Goal: Task Accomplishment & Management: Complete application form

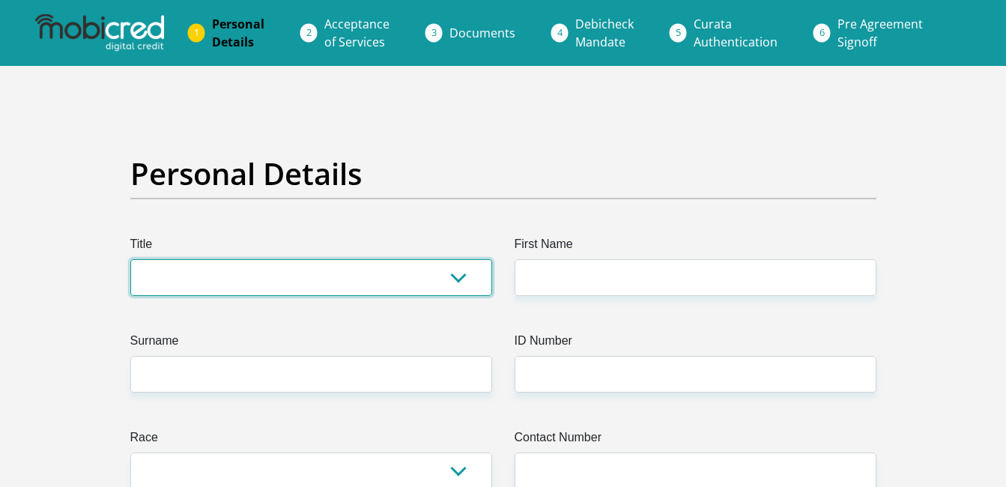
click at [315, 279] on select "Mr Ms Mrs Dr Other" at bounding box center [311, 277] width 362 height 37
select select "Mr"
click at [130, 259] on select "Mr Ms Mrs Dr Other" at bounding box center [311, 277] width 362 height 37
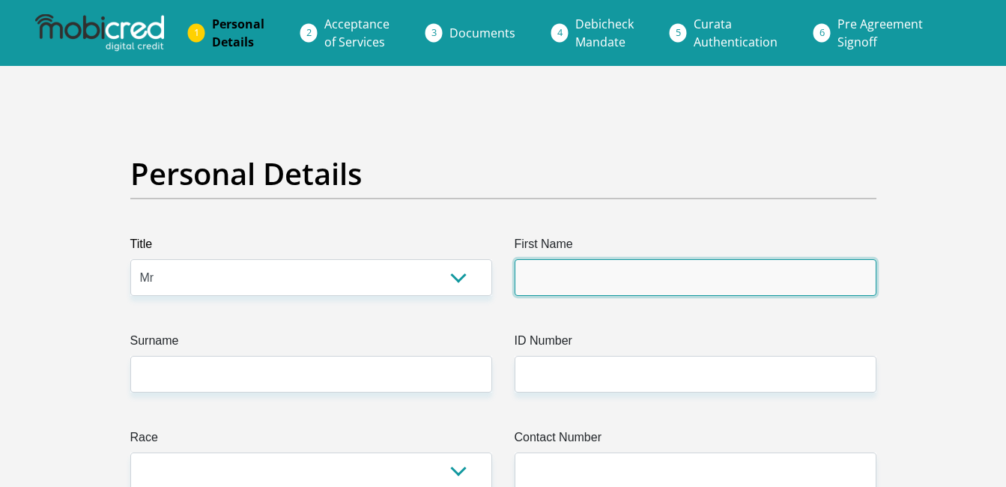
click at [647, 281] on input "First Name" at bounding box center [696, 277] width 362 height 37
type input "lubenathi"
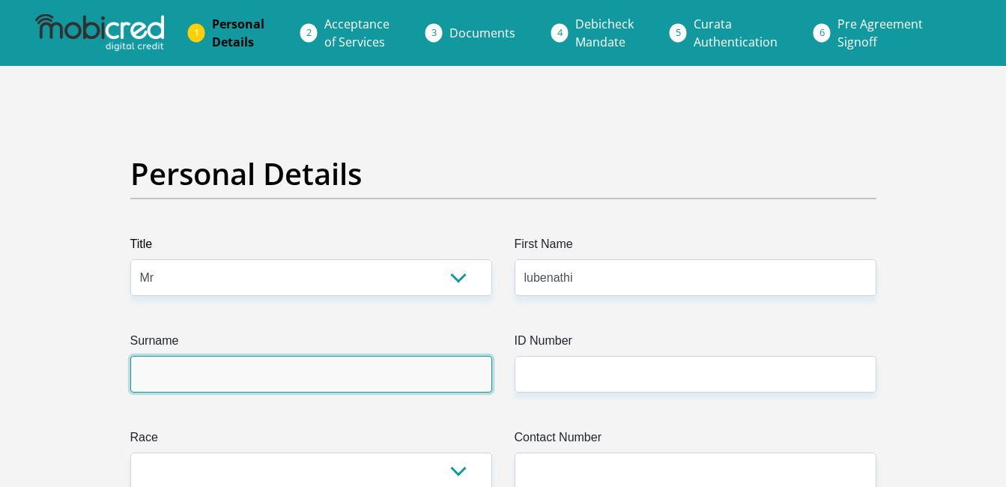
type input "mnganiso"
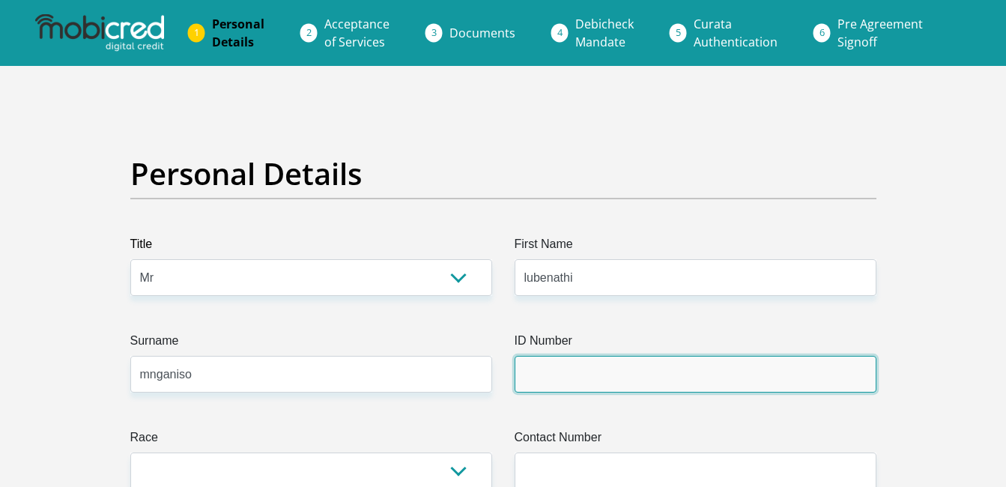
type input "0003045447087"
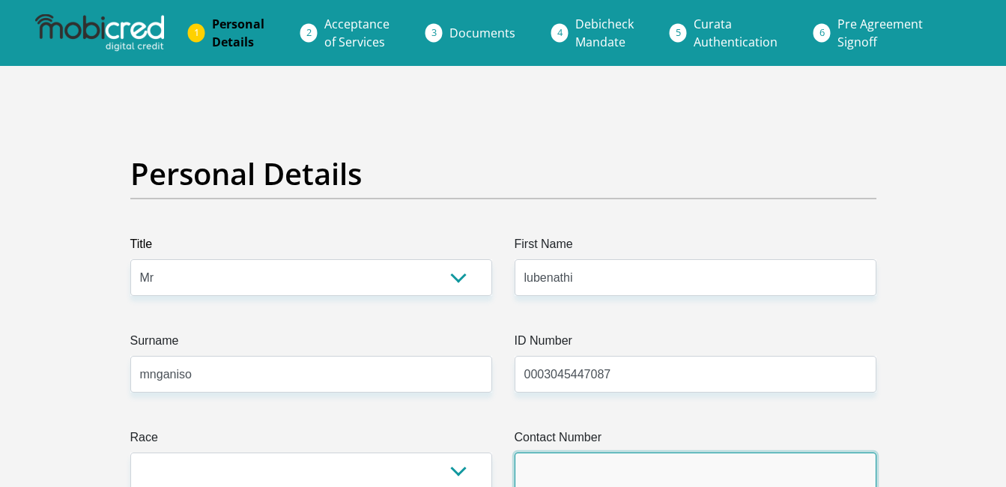
type input "0610967806"
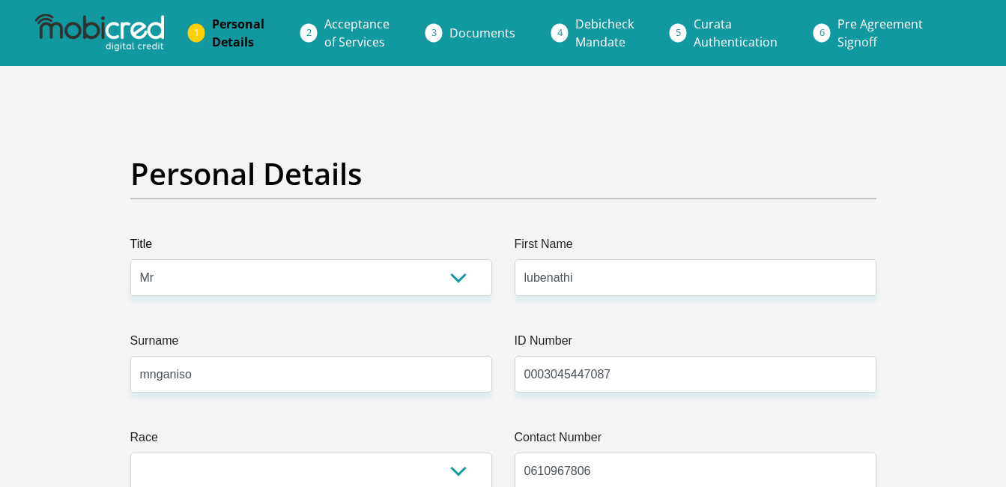
select select "ZAF"
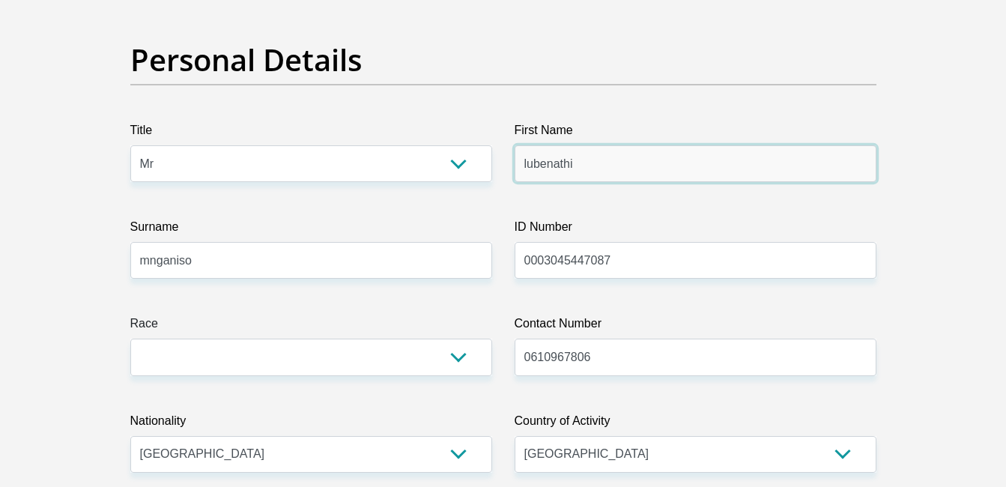
scroll to position [150, 0]
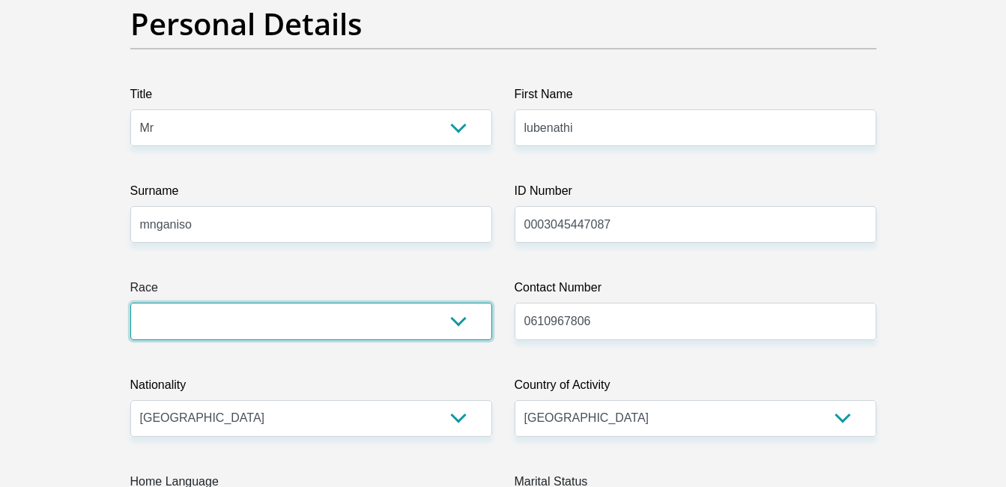
click at [433, 321] on select "Black Coloured Indian White Other" at bounding box center [311, 321] width 362 height 37
select select "1"
click at [130, 303] on select "Black Coloured Indian White Other" at bounding box center [311, 321] width 362 height 37
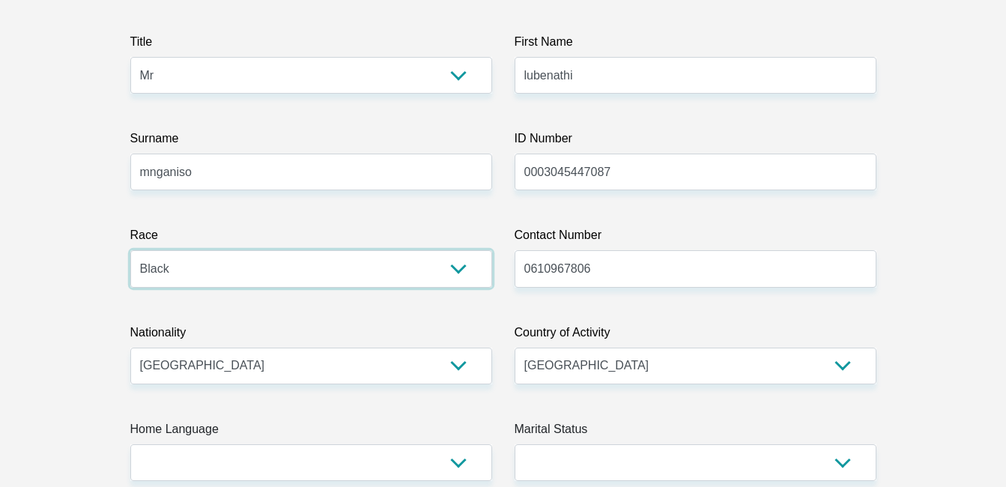
scroll to position [225, 0]
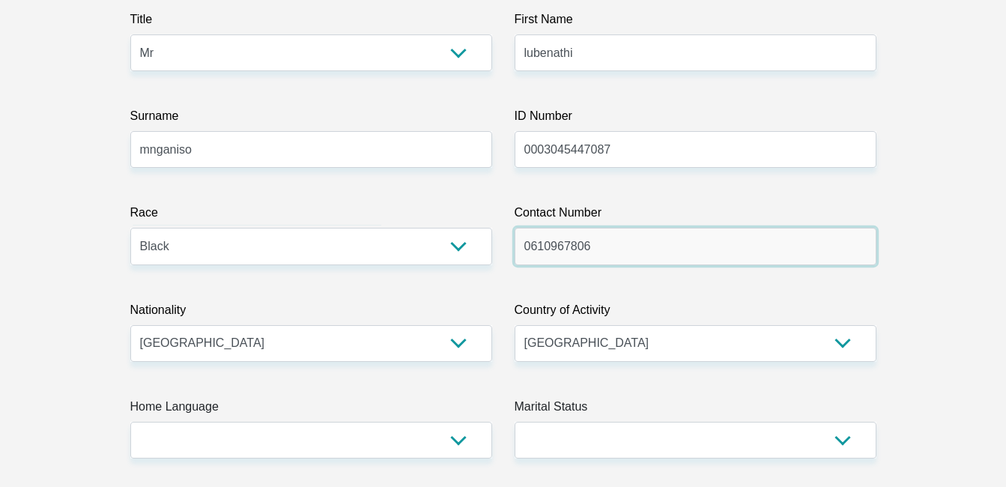
drag, startPoint x: 634, startPoint y: 252, endPoint x: 419, endPoint y: 234, distance: 214.9
type input "0718567090"
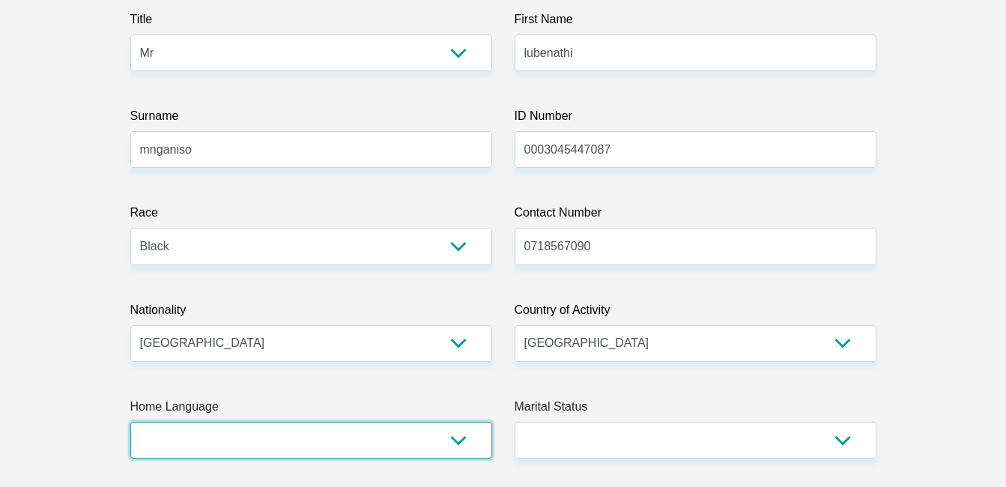
click at [311, 429] on select "Afrikaans English Sepedi South Ndebele Southern Sotho Swati Tsonga Tswana Venda…" at bounding box center [311, 440] width 362 height 37
select select "xho"
click at [130, 422] on select "Afrikaans English Sepedi South Ndebele Southern Sotho Swati Tsonga Tswana Venda…" at bounding box center [311, 440] width 362 height 37
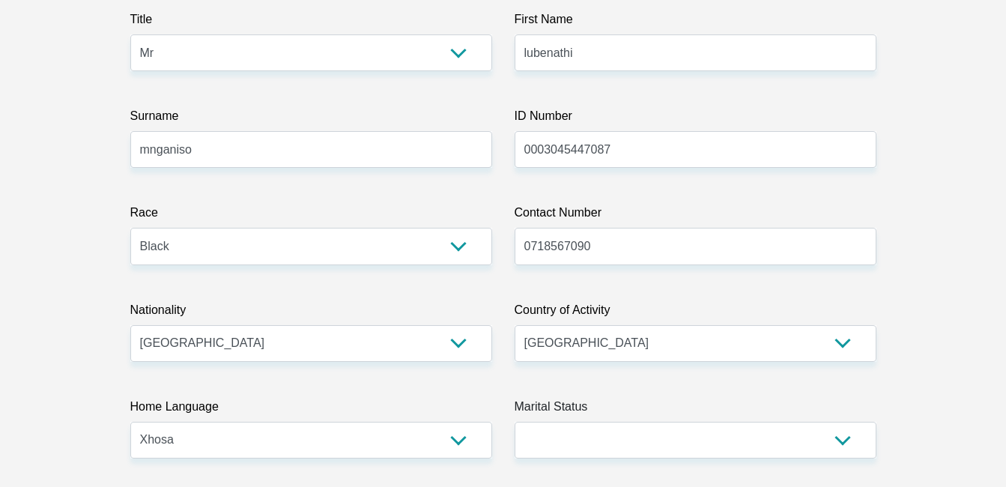
click at [654, 403] on label "Marital Status" at bounding box center [696, 410] width 362 height 24
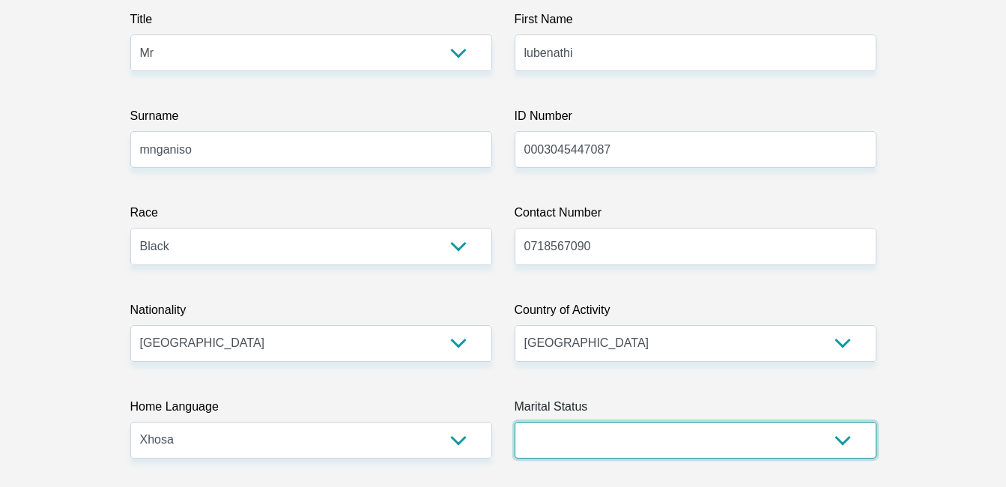
click at [654, 422] on select "Married ANC Single Divorced Widowed Married COP or Customary Law" at bounding box center [696, 440] width 362 height 37
click at [622, 436] on select "Married ANC Single Divorced Widowed Married COP or Customary Law" at bounding box center [696, 440] width 362 height 37
select select "2"
click at [515, 422] on select "Married ANC Single Divorced Widowed Married COP or Customary Law" at bounding box center [696, 440] width 362 height 37
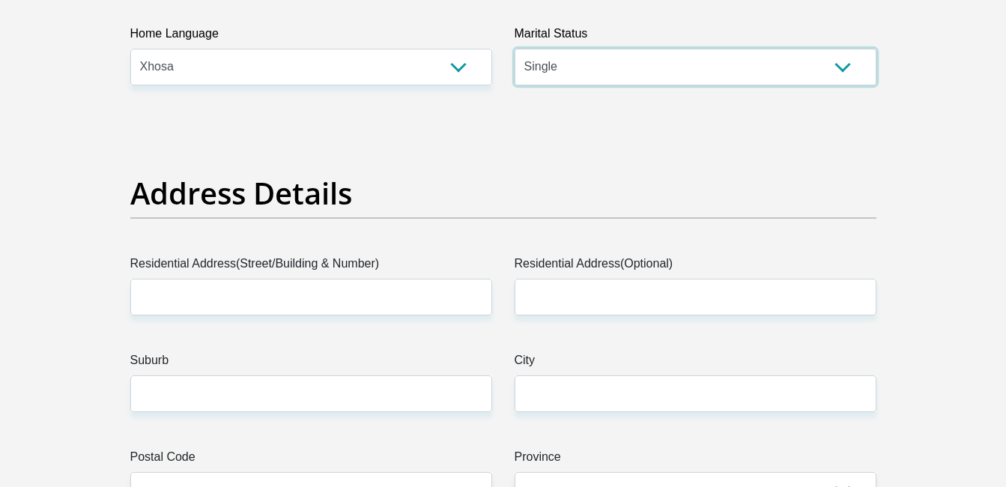
scroll to position [599, 0]
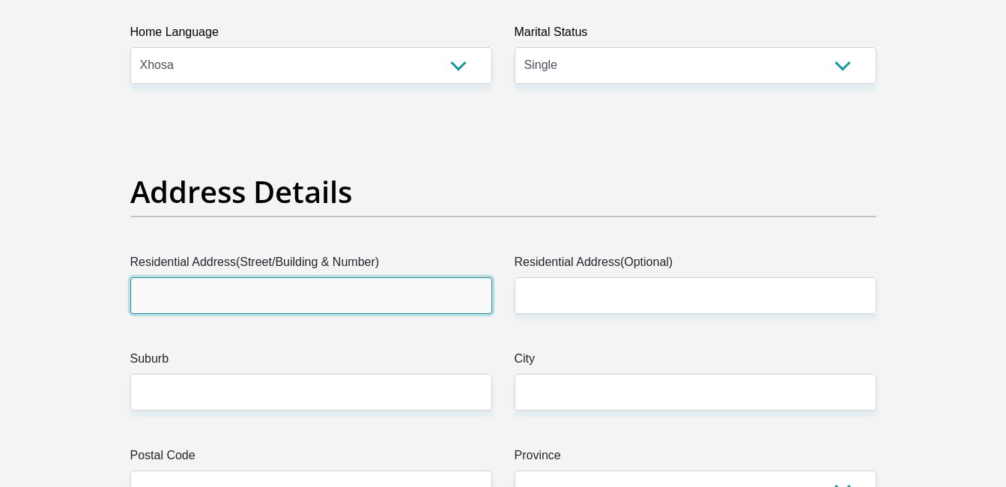
click at [249, 294] on input "Residential Address(Street/Building & Number)" at bounding box center [311, 295] width 362 height 37
type input "6 Auckland street"
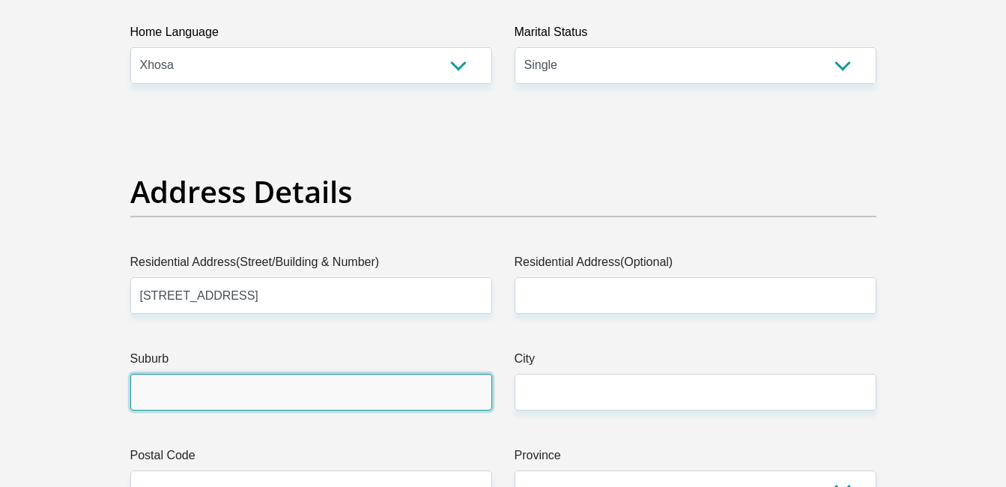
type input "PAARDEN EILAND"
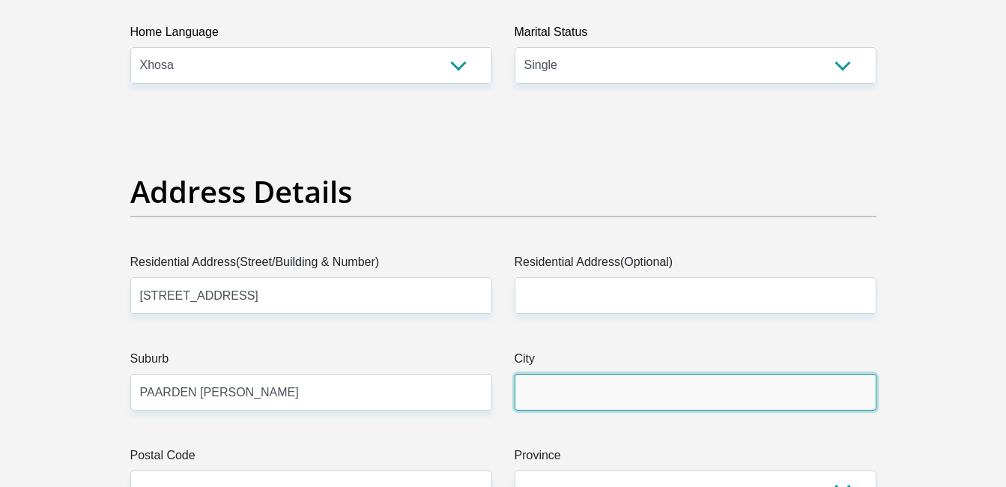
type input "PAARDEN EILAND"
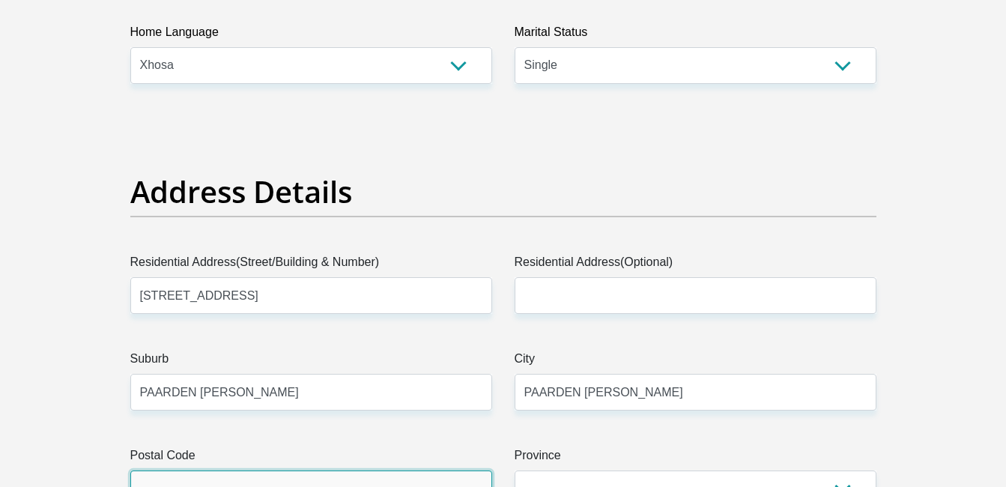
type input "7405"
type input "lubenathimnganiso@gmail.com"
type input "67405"
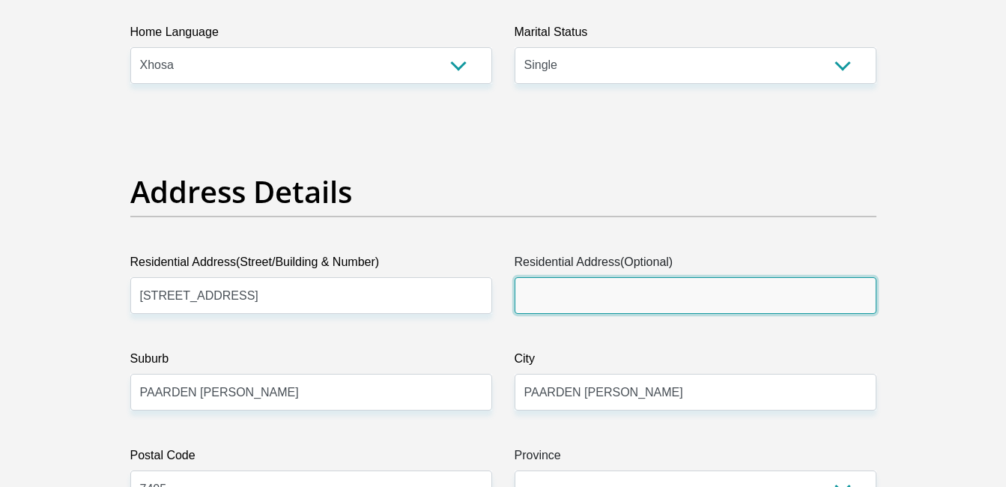
click at [586, 292] on input "Residential Address(Optional)" at bounding box center [696, 295] width 362 height 37
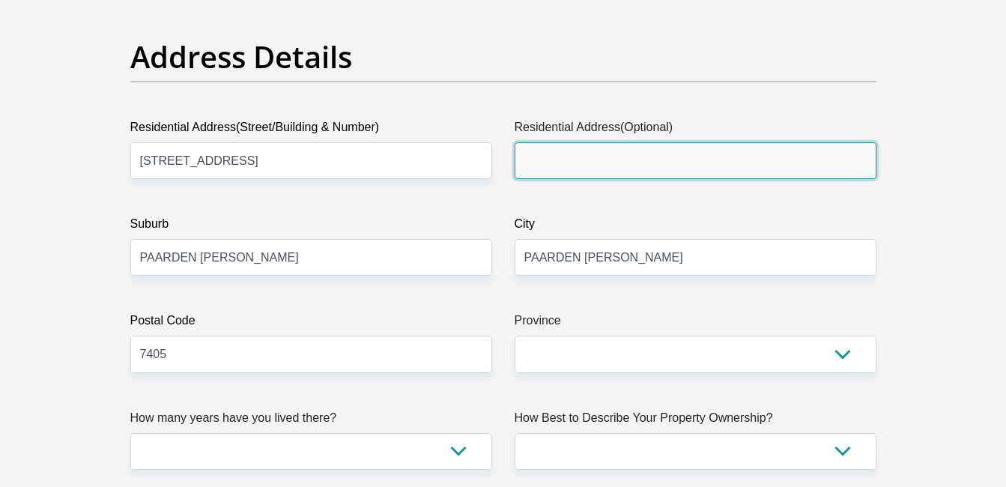
scroll to position [749, 0]
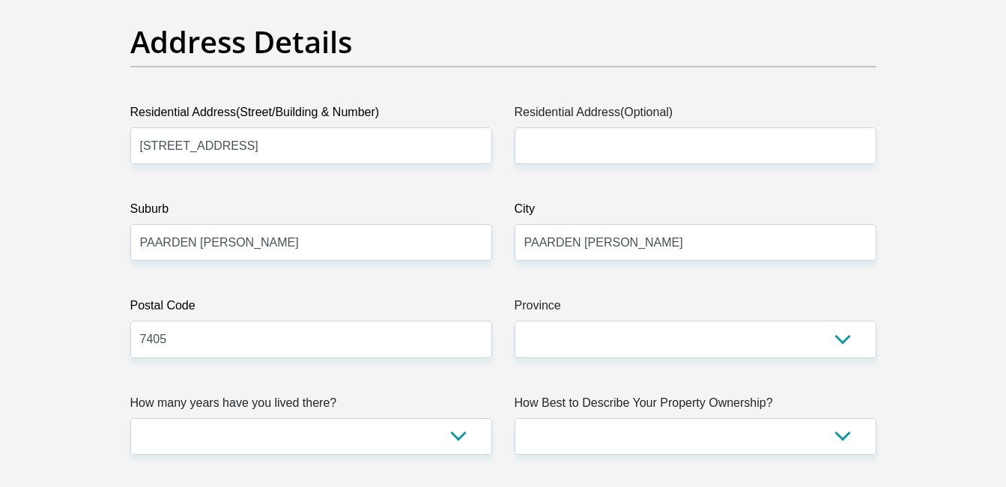
click at [510, 339] on div "Province Eastern Cape Free State Gauteng KwaZulu-Natal Limpopo Mpumalanga North…" at bounding box center [695, 327] width 384 height 61
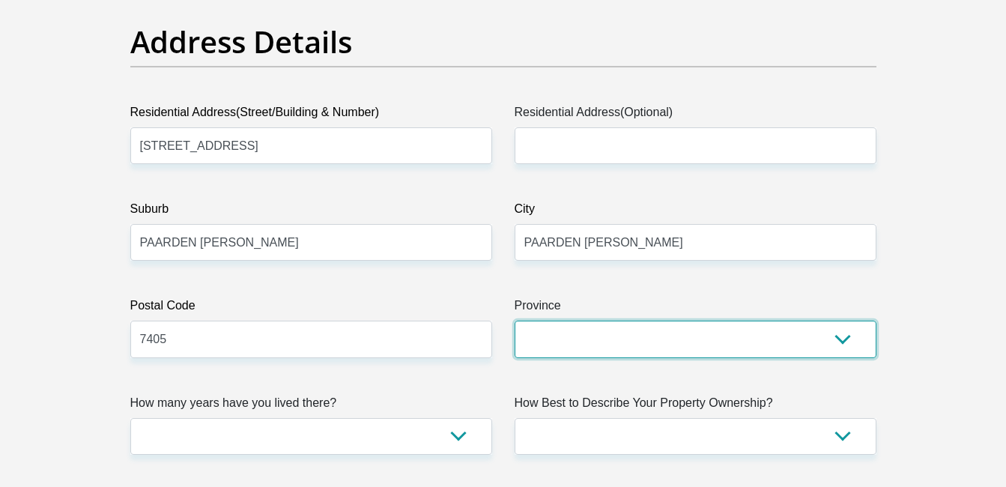
click at [537, 330] on select "Eastern Cape Free State Gauteng KwaZulu-Natal Limpopo Mpumalanga Northern Cape …" at bounding box center [696, 339] width 362 height 37
select select "Western Cape"
click at [515, 321] on select "Eastern Cape Free State Gauteng KwaZulu-Natal Limpopo Mpumalanga Northern Cape …" at bounding box center [696, 339] width 362 height 37
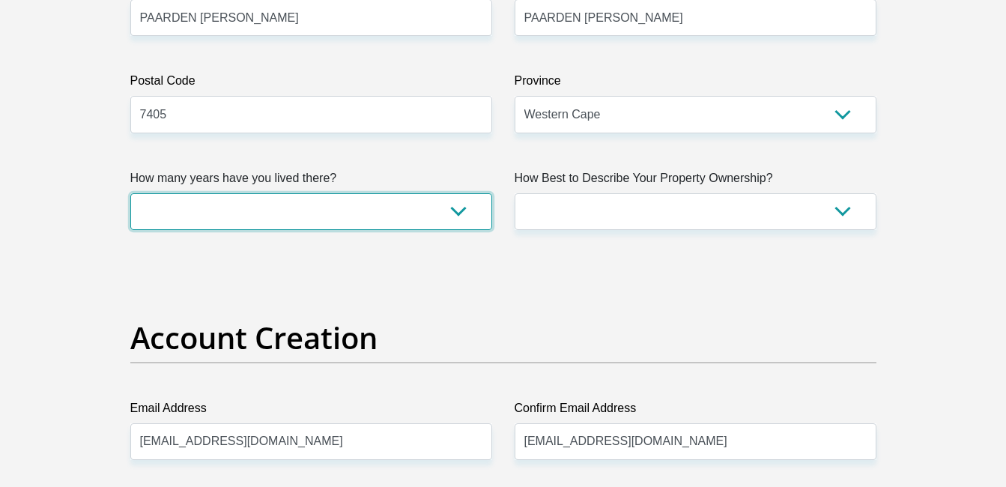
click at [267, 219] on select "less than 1 year 1-3 years 3-5 years 5+ years" at bounding box center [311, 211] width 362 height 37
select select "5"
click at [130, 193] on select "less than 1 year 1-3 years 3-5 years 5+ years" at bounding box center [311, 211] width 362 height 37
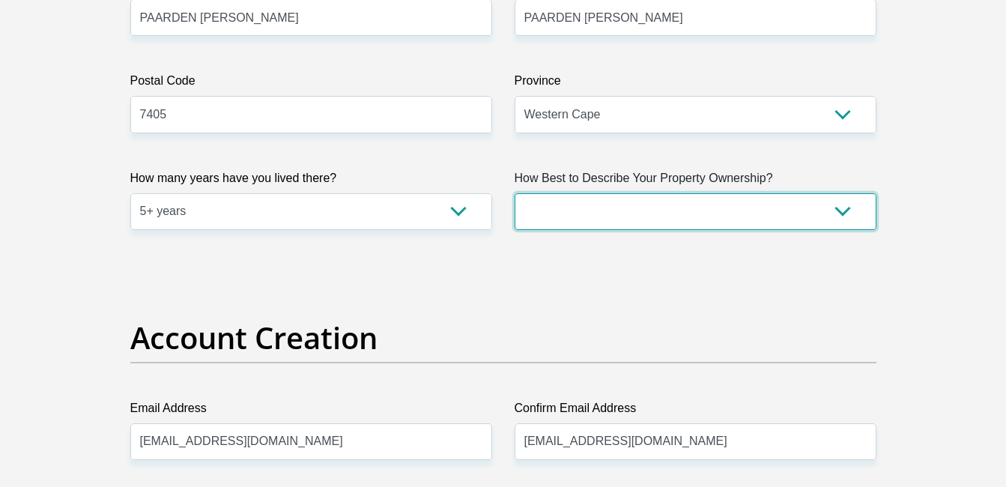
click at [581, 205] on select "Owned Rented Family Owned Company Dwelling" at bounding box center [696, 211] width 362 height 37
select select "Rented"
click at [515, 193] on select "Owned Rented Family Owned Company Dwelling" at bounding box center [696, 211] width 362 height 37
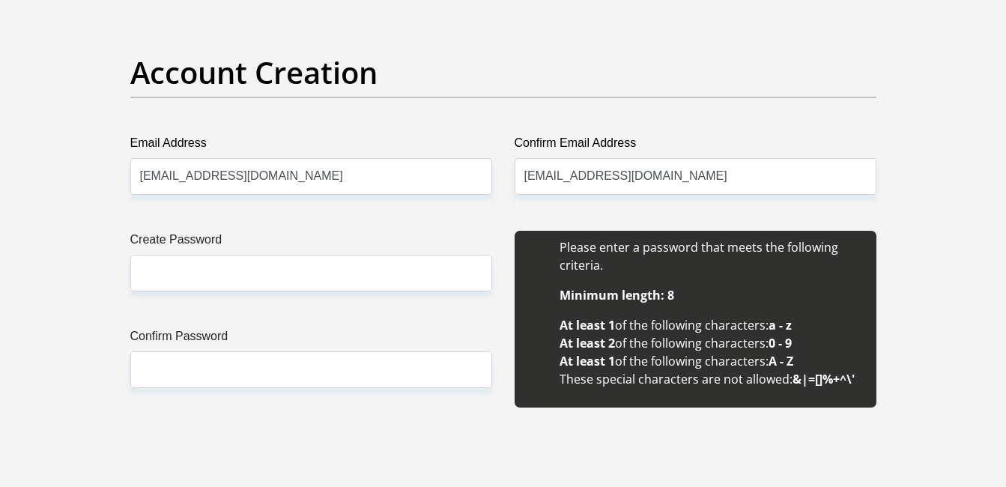
scroll to position [1273, 0]
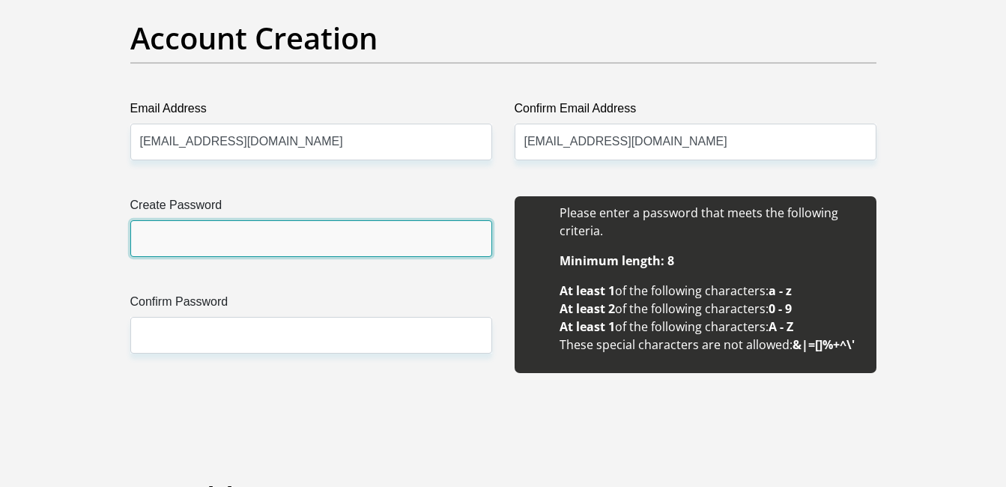
click at [357, 236] on input "Create Password" at bounding box center [311, 238] width 362 height 37
type input "Hluzania@045"
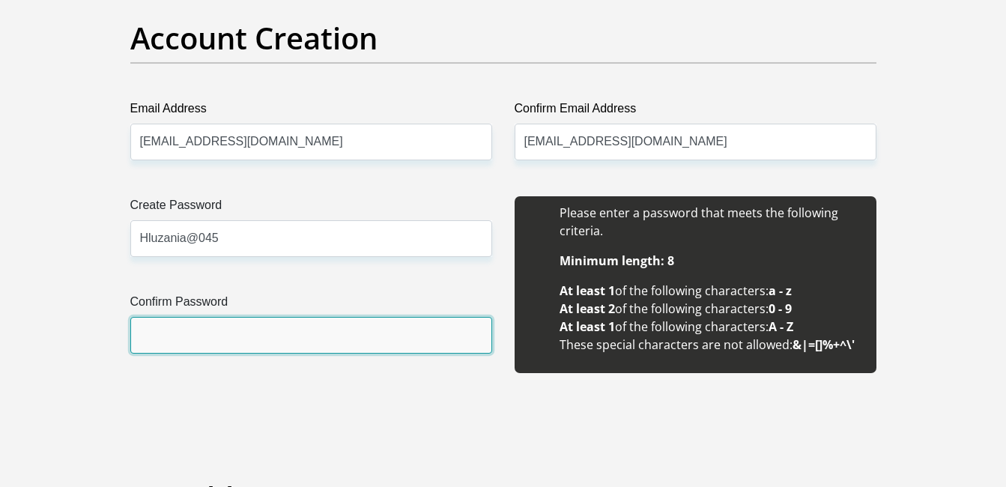
type input "Hluzania@045"
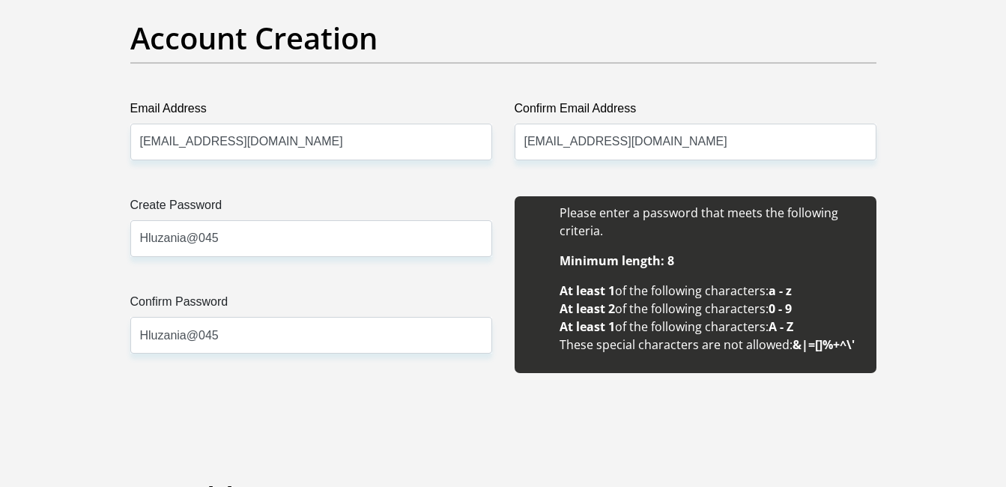
type input "20000"
type input "18000"
type input "0"
type input "250"
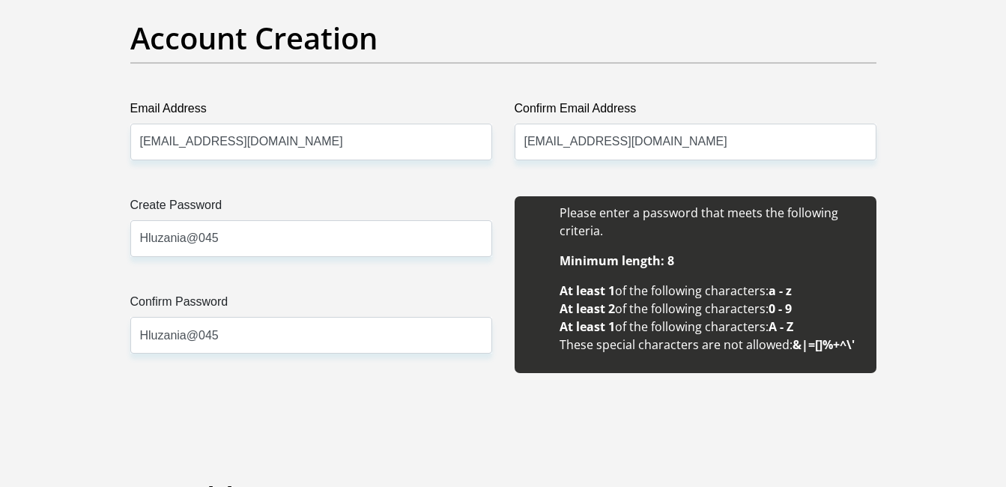
type input "0"
type input "Tablebaycoldstorage"
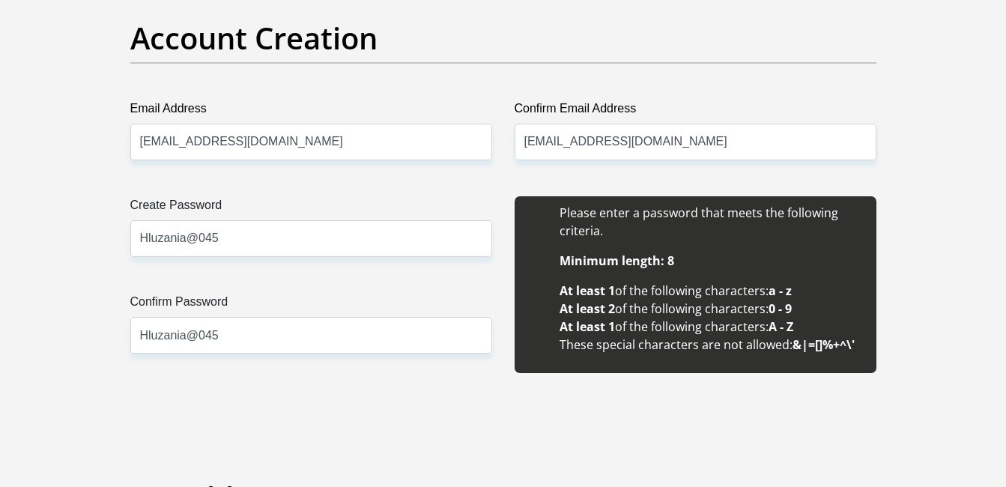
type input "0610967806"
type input "yongama"
type input "ngqwangi"
type input "1609598375"
type input "470010"
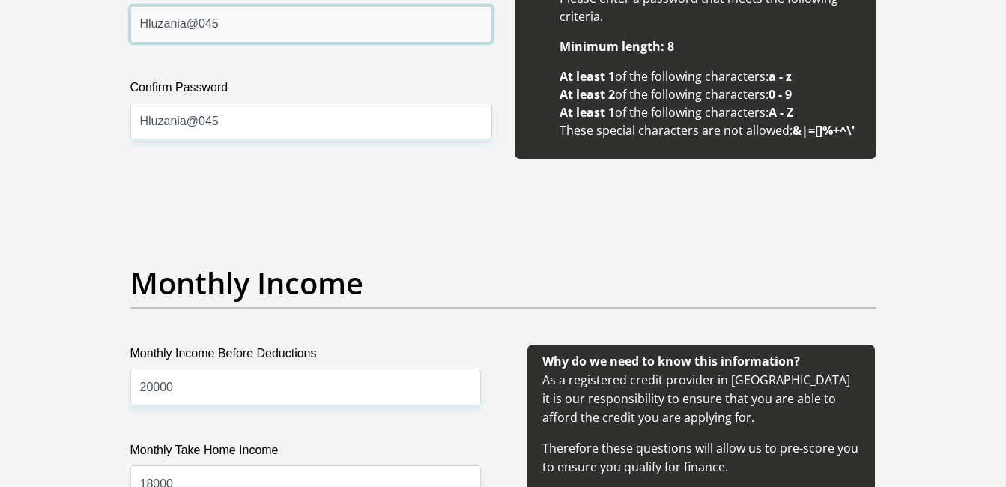
type input "CAPITEC BANK LIMITED"
type input "CAPITEC BANK CPC"
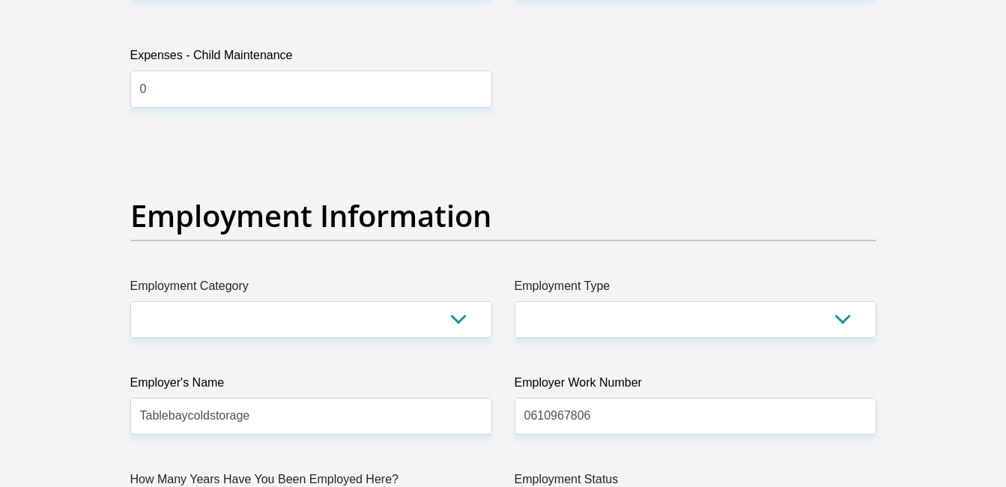
scroll to position [2622, 0]
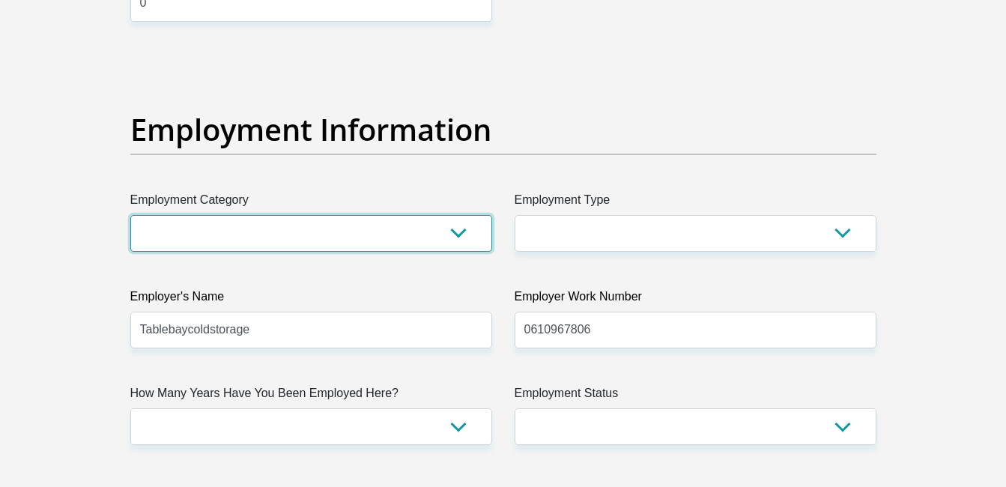
click at [276, 249] on select "AGRICULTURE ALCOHOL & TOBACCO CONSTRUCTION MATERIALS METALLURGY EQUIPMENT FOR R…" at bounding box center [311, 233] width 362 height 37
click at [279, 232] on select "AGRICULTURE ALCOHOL & TOBACCO CONSTRUCTION MATERIALS METALLURGY EQUIPMENT FOR R…" at bounding box center [311, 233] width 362 height 37
select select "26"
click at [130, 215] on select "AGRICULTURE ALCOHOL & TOBACCO CONSTRUCTION MATERIALS METALLURGY EQUIPMENT FOR R…" at bounding box center [311, 233] width 362 height 37
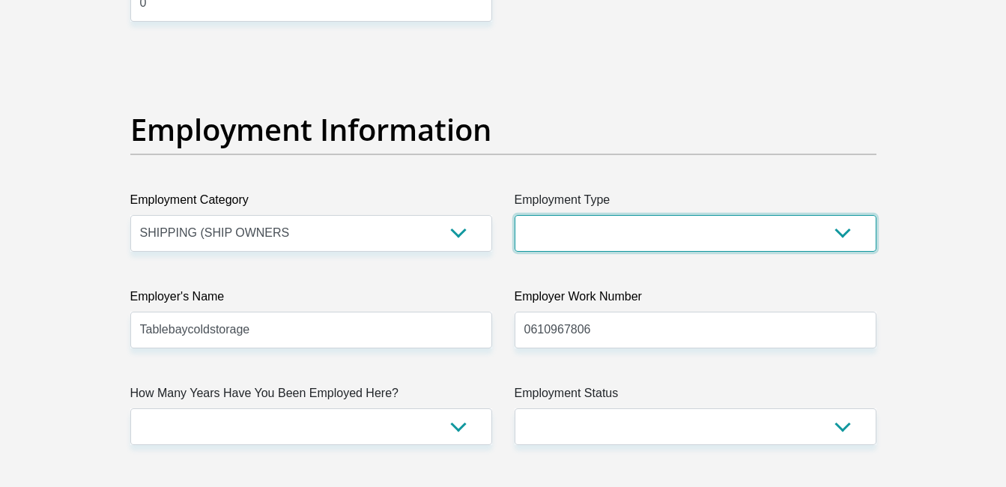
click at [597, 219] on select "College/Lecturer Craft Seller Creative Driver Executive Farmer Forces - Non Com…" at bounding box center [696, 233] width 362 height 37
select select "Manager"
click at [515, 215] on select "College/Lecturer Craft Seller Creative Driver Executive Farmer Forces - Non Com…" at bounding box center [696, 233] width 362 height 37
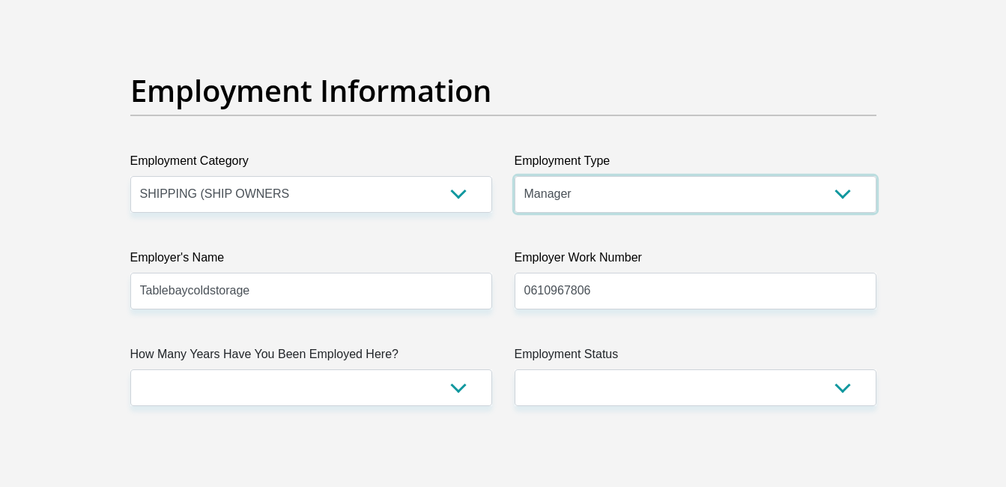
scroll to position [2697, 0]
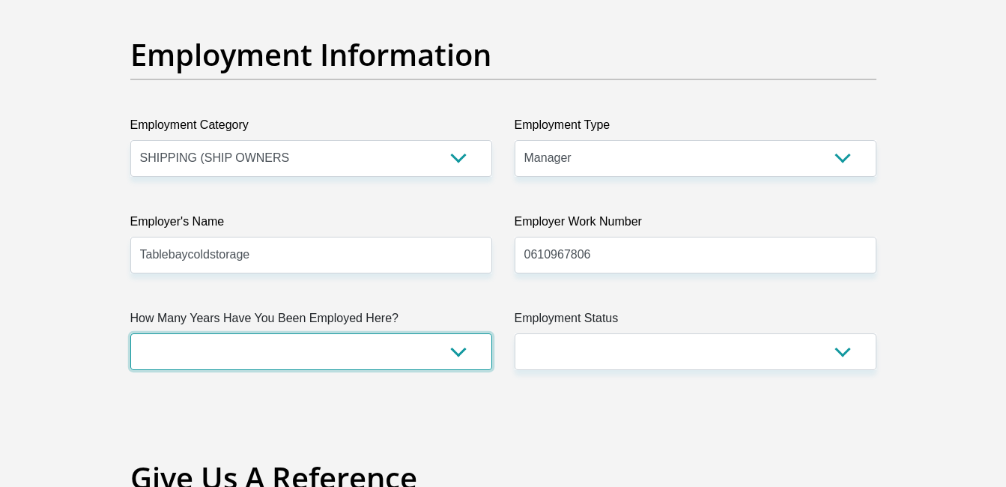
click at [372, 341] on select "less than 1 year 1-3 years 3-5 years 5+ years" at bounding box center [311, 351] width 362 height 37
select select "6"
click at [130, 333] on select "less than 1 year 1-3 years 3-5 years 5+ years" at bounding box center [311, 351] width 362 height 37
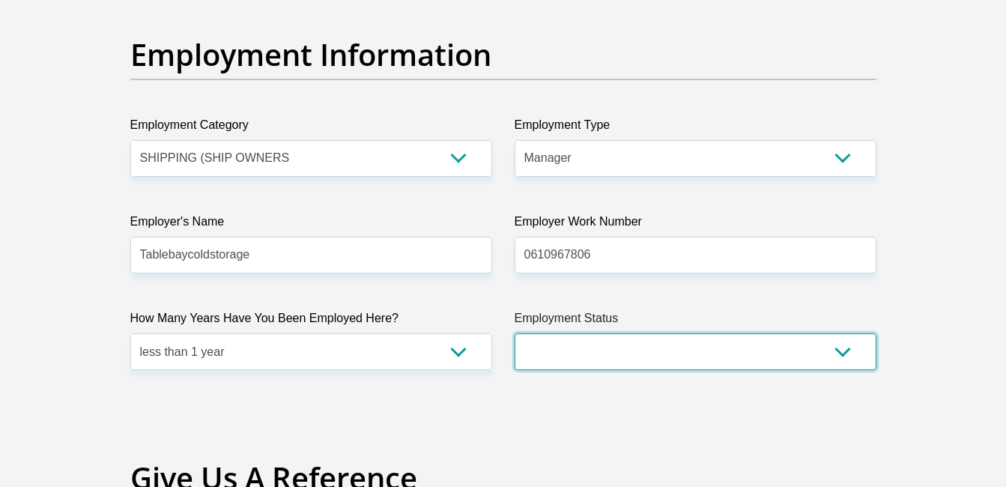
click at [555, 365] on select "Permanent/Full-time Part-time/Casual Contract Worker Self-Employed Housewife Re…" at bounding box center [696, 351] width 362 height 37
click at [515, 333] on select "Permanent/Full-time Part-time/Casual Contract Worker Self-Employed Housewife Re…" at bounding box center [696, 351] width 362 height 37
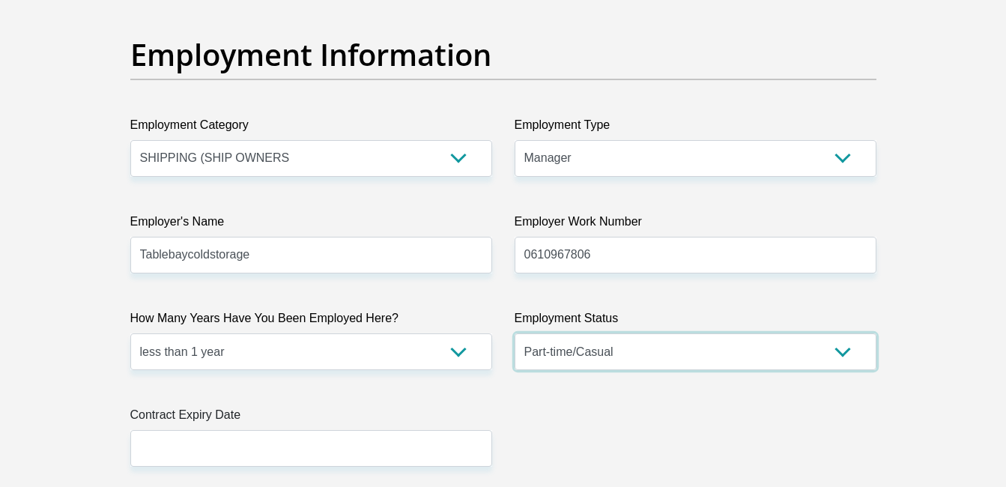
drag, startPoint x: 557, startPoint y: 354, endPoint x: 554, endPoint y: 333, distance: 21.3
click at [556, 353] on select "Permanent/Full-time Part-time/Casual Contract Worker Self-Employed Housewife Re…" at bounding box center [696, 351] width 362 height 37
select select "1"
click at [515, 333] on select "Permanent/Full-time Part-time/Casual Contract Worker Self-Employed Housewife Re…" at bounding box center [696, 351] width 362 height 37
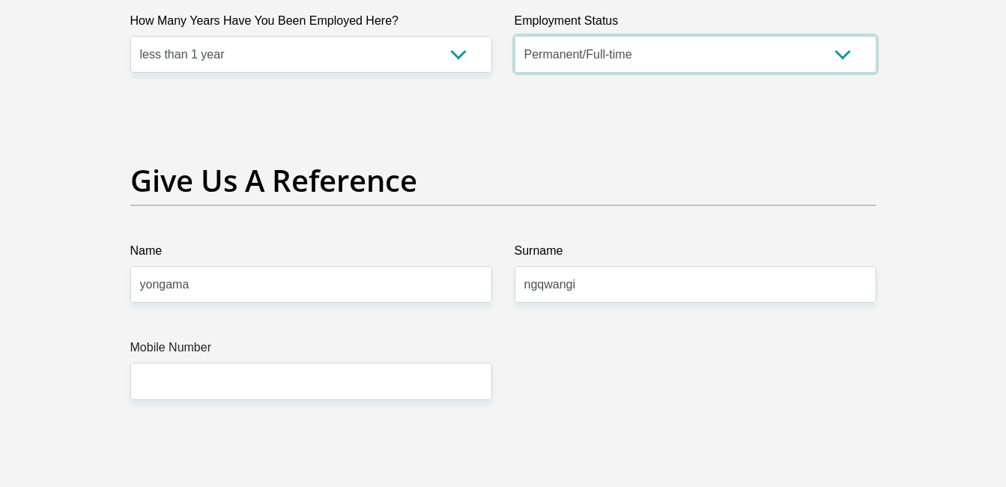
scroll to position [2996, 0]
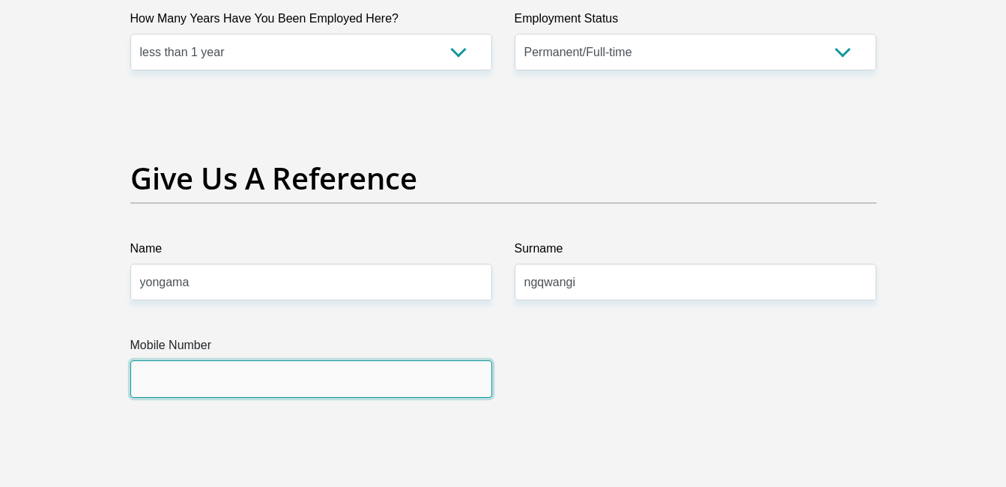
click at [312, 372] on input "Mobile Number" at bounding box center [311, 378] width 362 height 37
type input "0732588767"
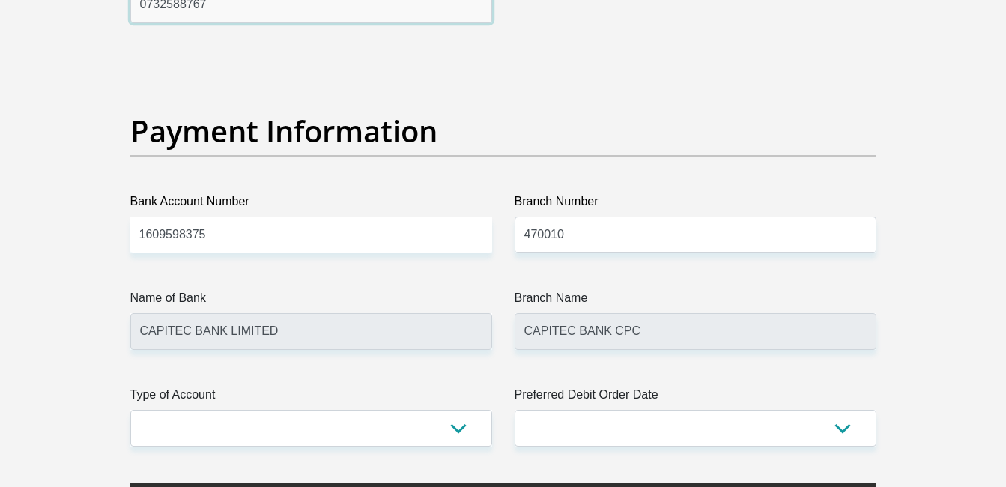
scroll to position [3446, 0]
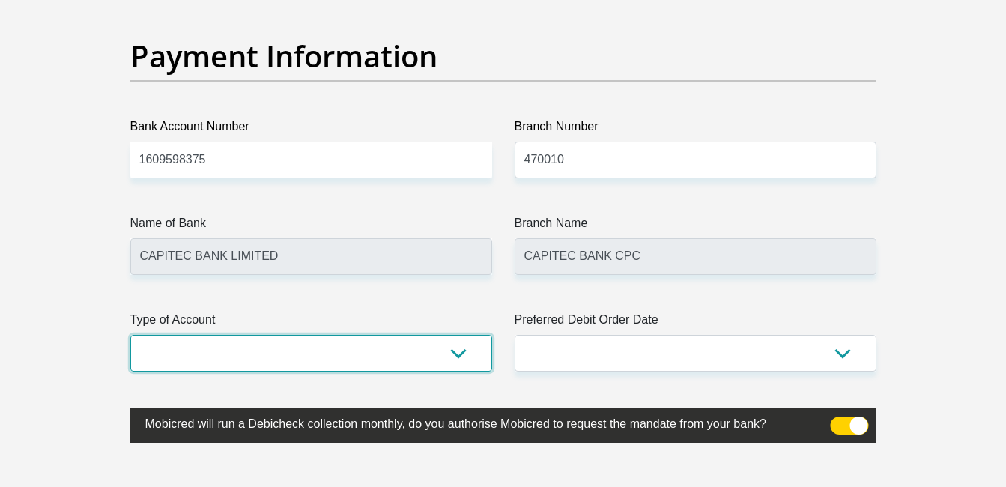
click at [297, 335] on select "Cheque Savings" at bounding box center [311, 353] width 362 height 37
select select "SAV"
click at [130, 335] on select "Cheque Savings" at bounding box center [311, 353] width 362 height 37
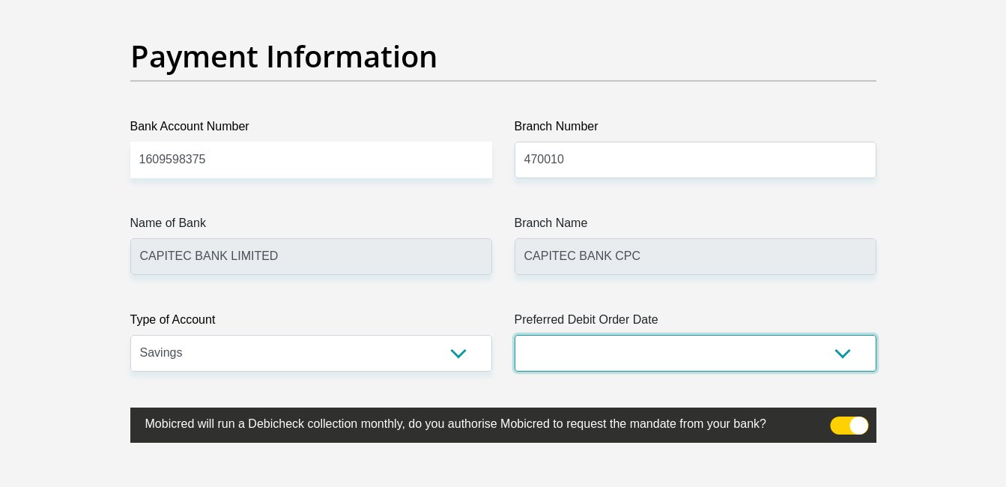
click at [551, 349] on select "1st 2nd 3rd 4th 5th 7th 18th 19th 20th 21st 22nd 23rd 24th 25th 26th 27th 28th …" at bounding box center [696, 353] width 362 height 37
select select "25"
click at [515, 335] on select "1st 2nd 3rd 4th 5th 7th 18th 19th 20th 21st 22nd 23rd 24th 25th 26th 27th 28th …" at bounding box center [696, 353] width 362 height 37
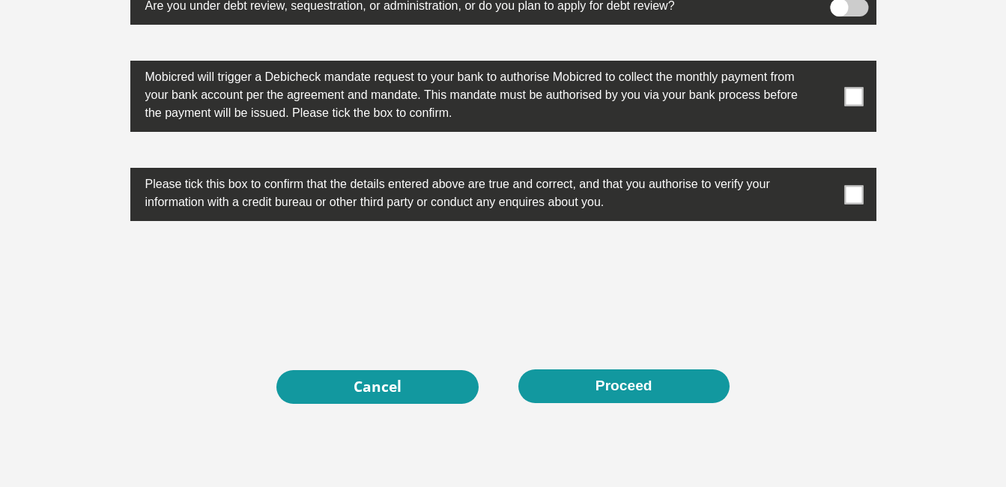
scroll to position [4719, 0]
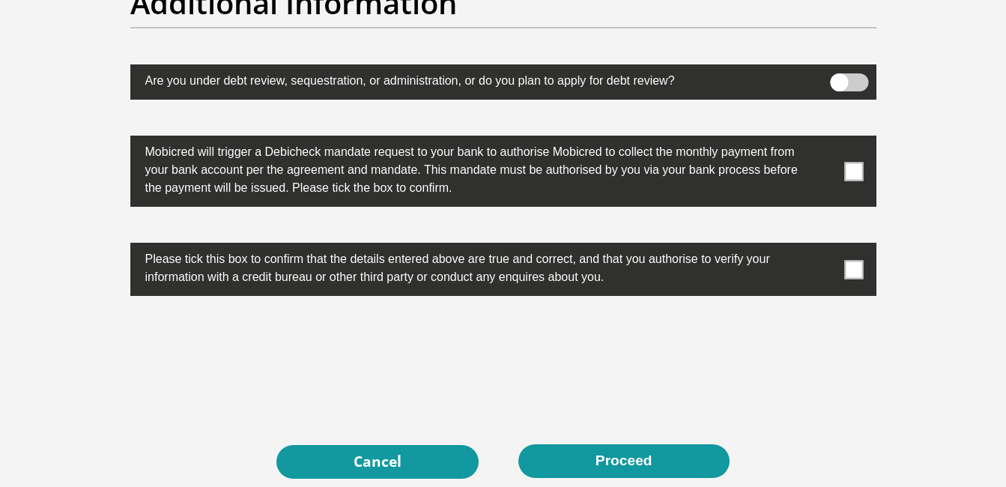
click at [852, 170] on span at bounding box center [853, 171] width 19 height 19
click at [824, 139] on input "checkbox" at bounding box center [824, 139] width 0 height 0
click at [847, 266] on span at bounding box center [853, 269] width 19 height 19
click at [824, 246] on input "checkbox" at bounding box center [824, 246] width 0 height 0
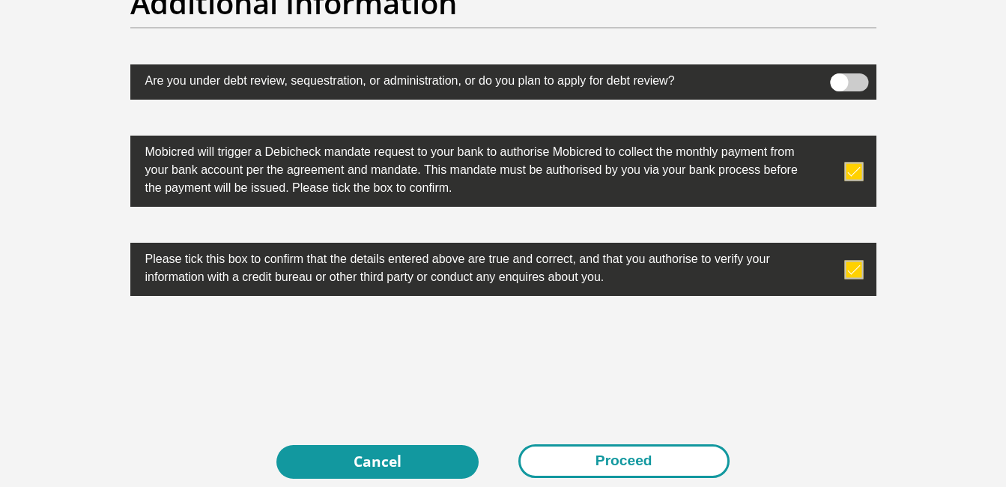
click at [604, 459] on button "Proceed" at bounding box center [623, 461] width 211 height 34
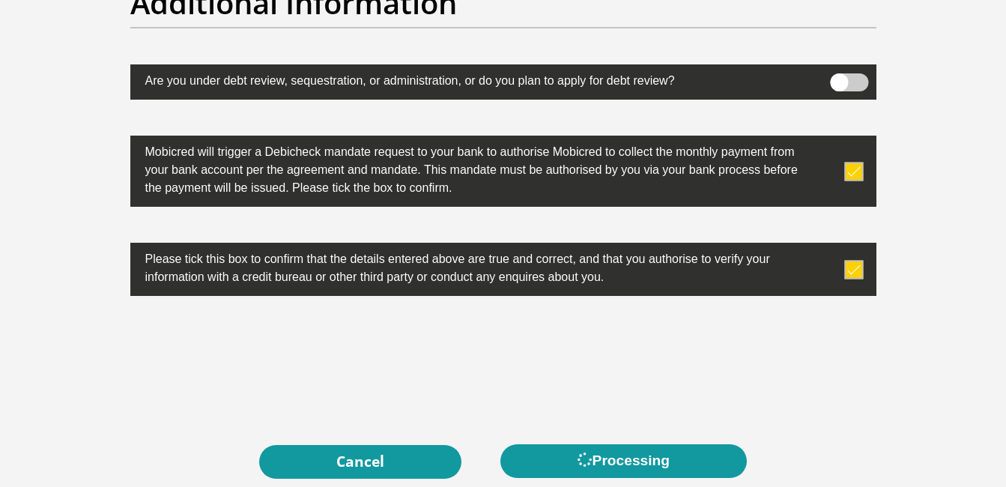
scroll to position [0, 0]
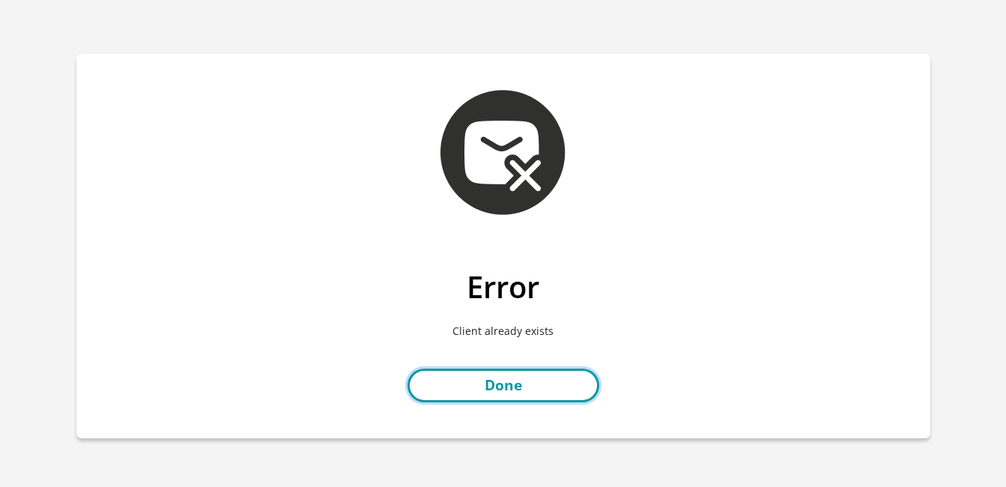
click at [473, 387] on link "Done" at bounding box center [503, 386] width 192 height 34
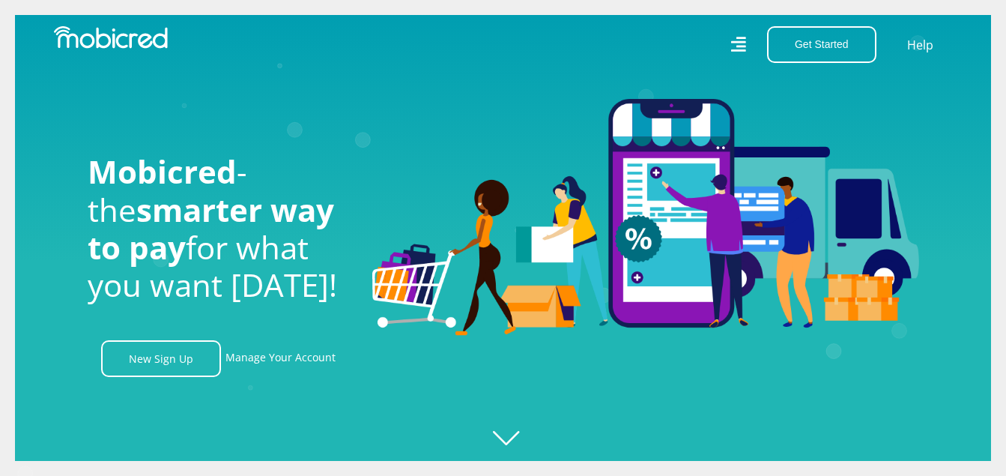
click at [730, 47] on div "Get Started Open an Account Account Holder Login Help" at bounding box center [733, 44] width 461 height 37
click at [733, 43] on icon at bounding box center [738, 45] width 16 height 16
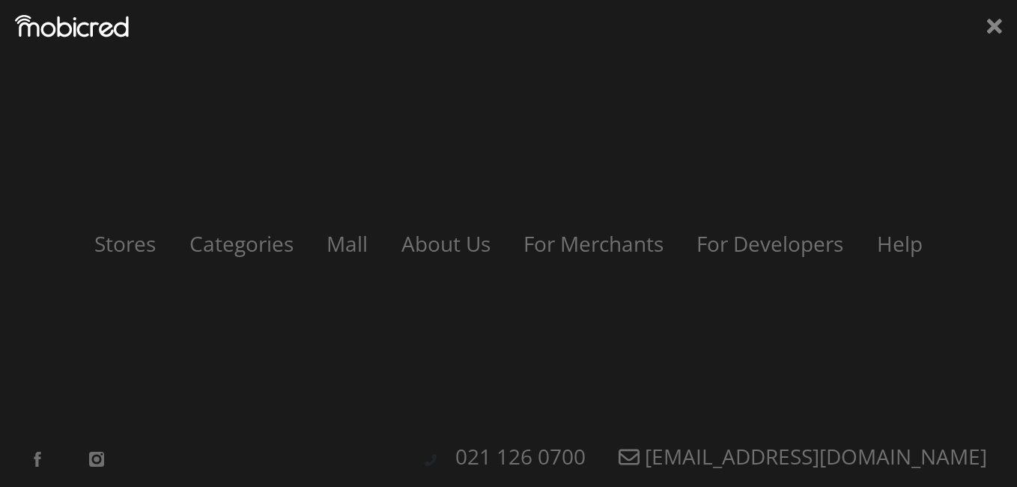
scroll to position [0, 1067]
click at [983, 25] on div "Stores Categories Mall About Us For Merchants For Developers Help Sign Up Sign …" at bounding box center [508, 243] width 1017 height 487
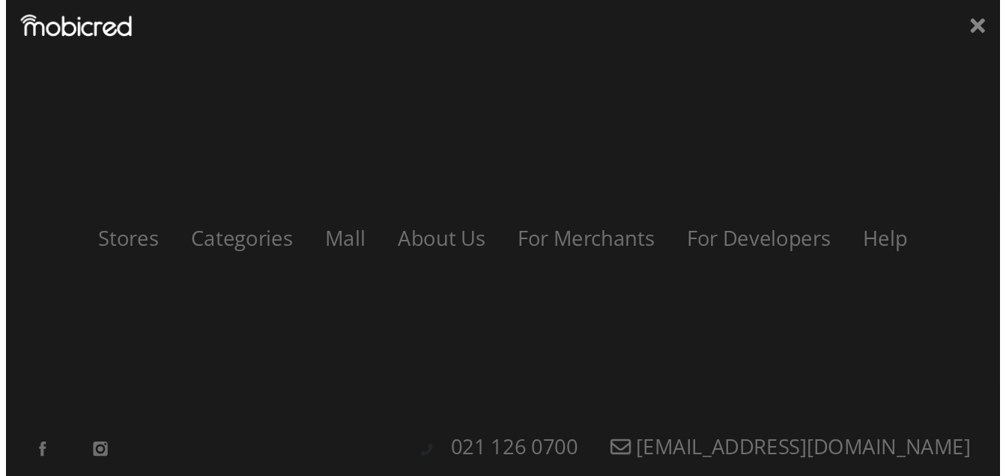
scroll to position [0, 1921]
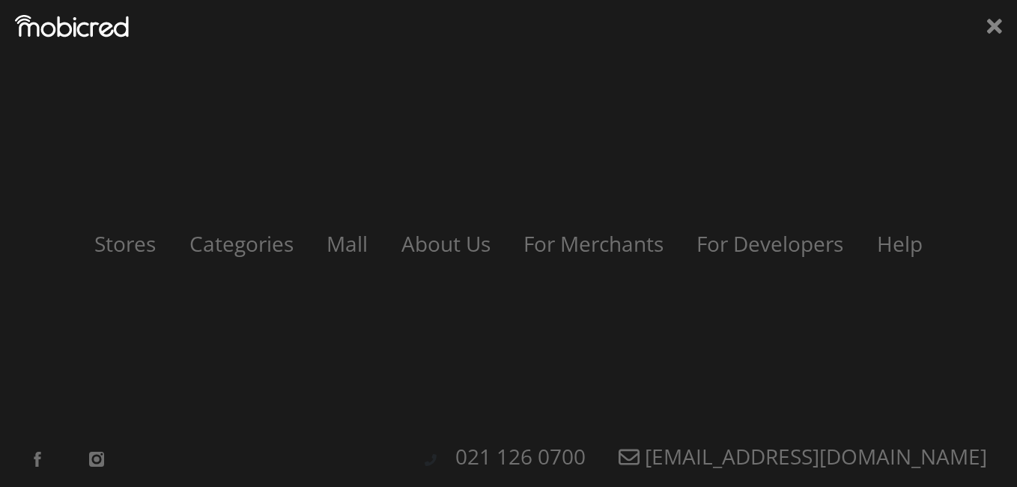
click at [1003, 25] on div "Stores Categories Mall About Us For Merchants For Developers Help Sign Up Sign …" at bounding box center [508, 243] width 1017 height 487
click at [995, 20] on icon at bounding box center [994, 26] width 15 height 22
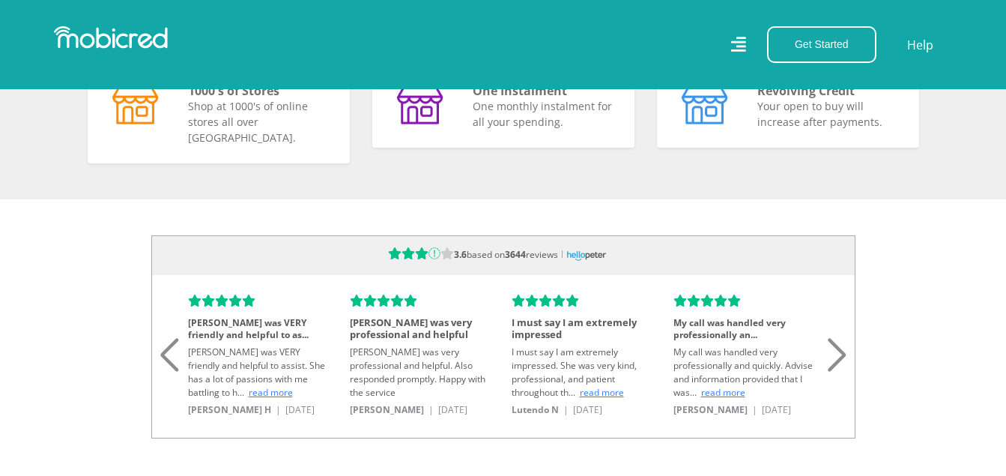
scroll to position [1498, 0]
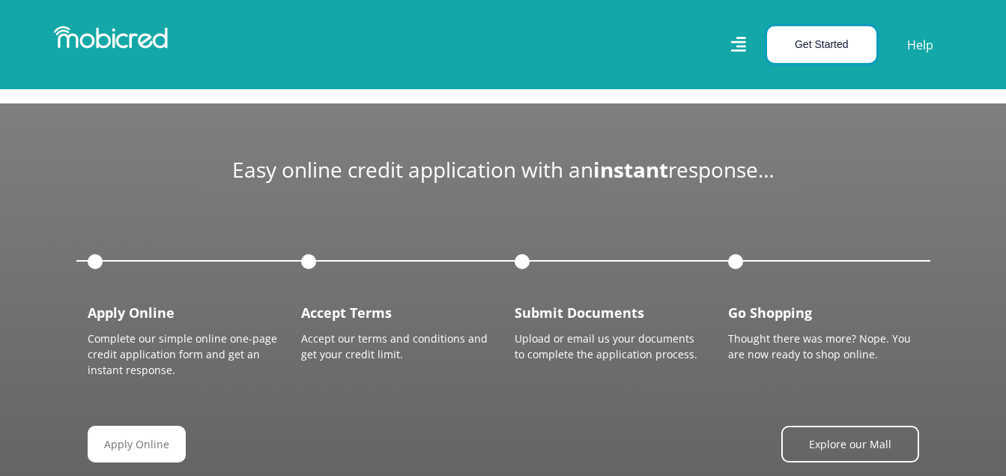
click at [846, 43] on button "Get Started" at bounding box center [821, 44] width 109 height 37
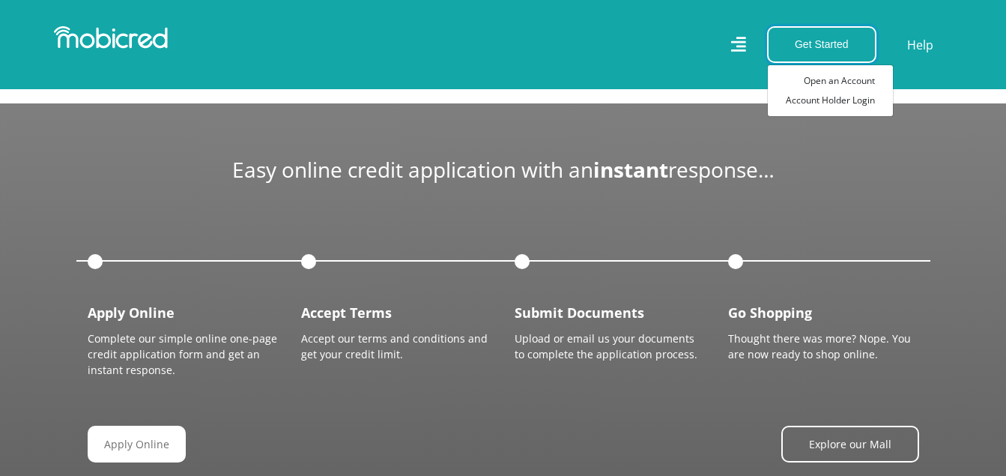
scroll to position [0, 3416]
click at [846, 103] on link "Account Holder Login" at bounding box center [830, 100] width 125 height 19
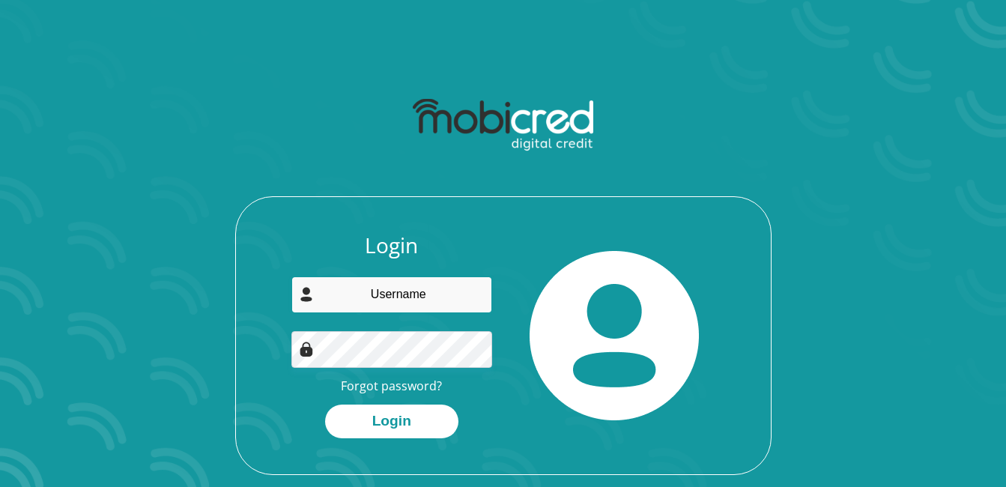
click at [370, 303] on input "email" at bounding box center [391, 294] width 201 height 37
type input "lubenathimnganiso@gmail.com"
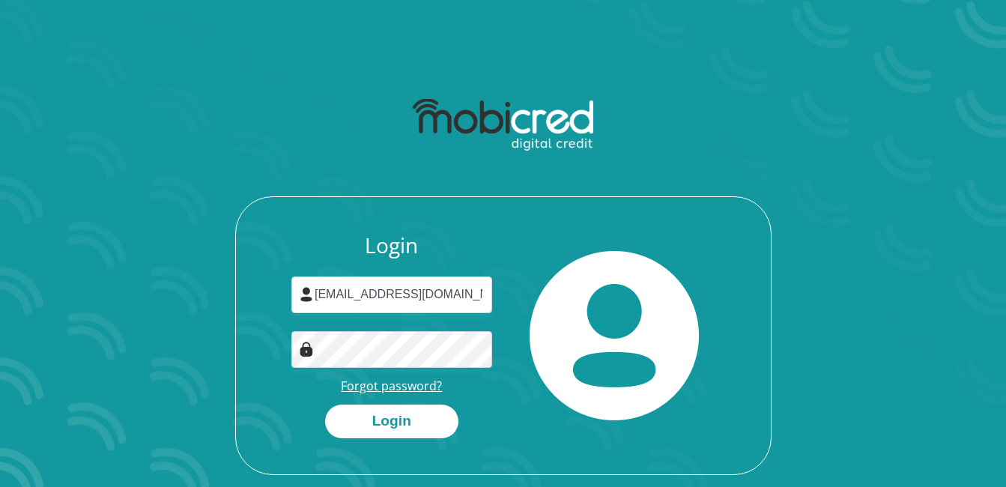
click at [408, 390] on link "Forgot password?" at bounding box center [391, 386] width 101 height 16
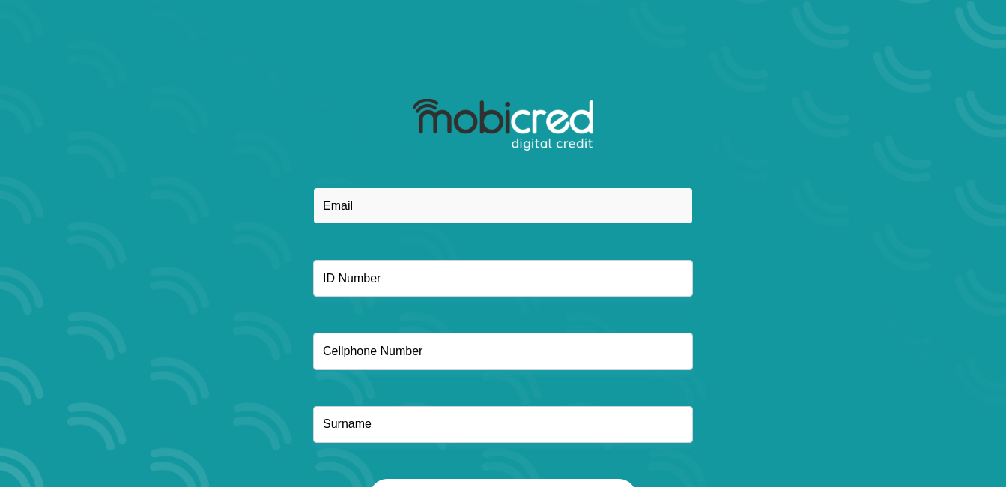
drag, startPoint x: 396, startPoint y: 191, endPoint x: 384, endPoint y: 199, distance: 15.2
click at [386, 199] on input "email" at bounding box center [503, 205] width 380 height 37
type input "[EMAIL_ADDRESS][DOMAIN_NAME]"
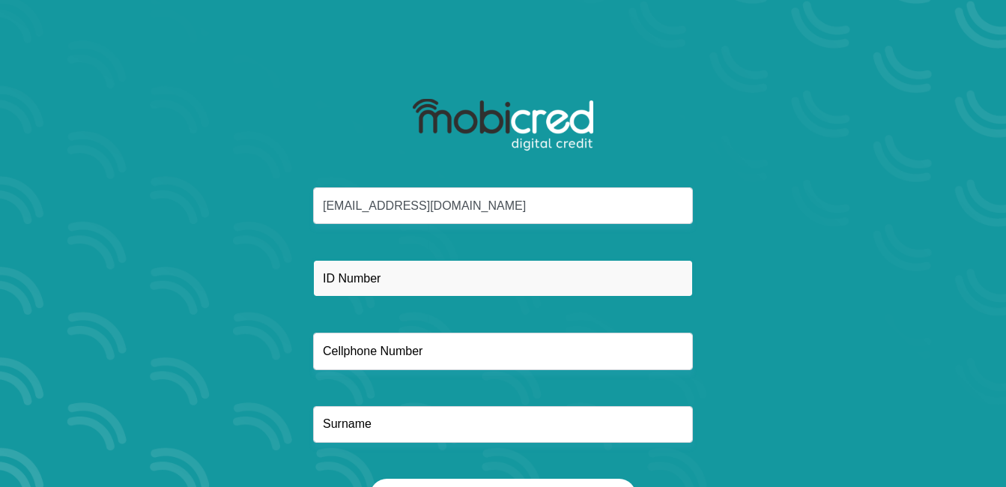
type input "0610967806"
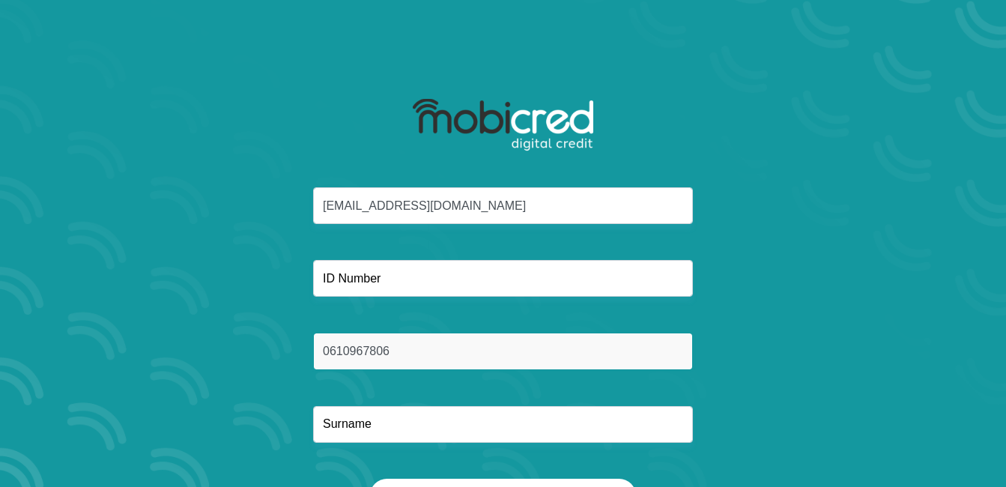
type input "mnganiso"
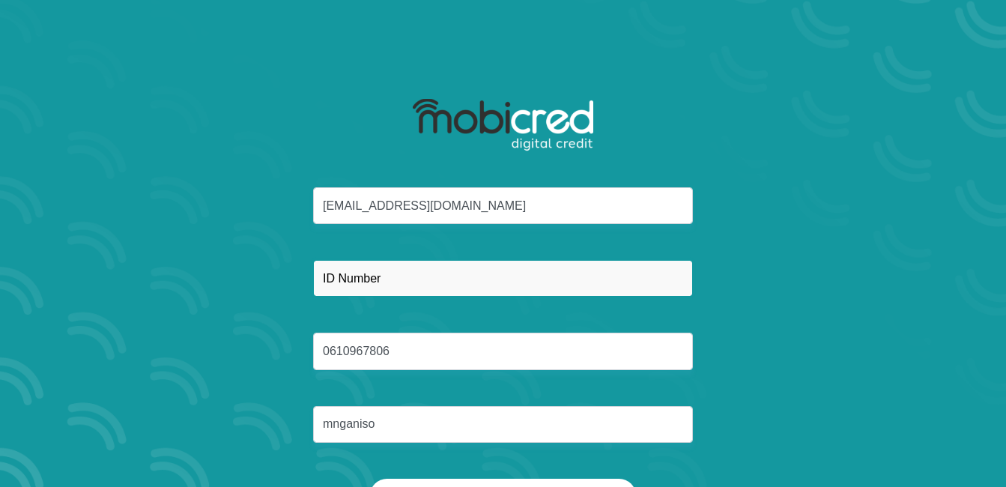
click at [382, 271] on input "text" at bounding box center [503, 278] width 380 height 37
type input "0003045447087"
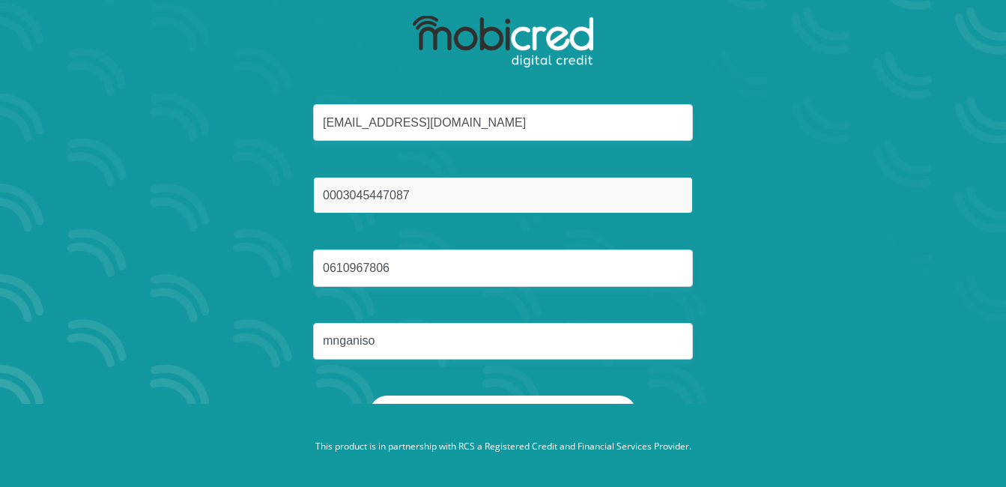
scroll to position [85, 0]
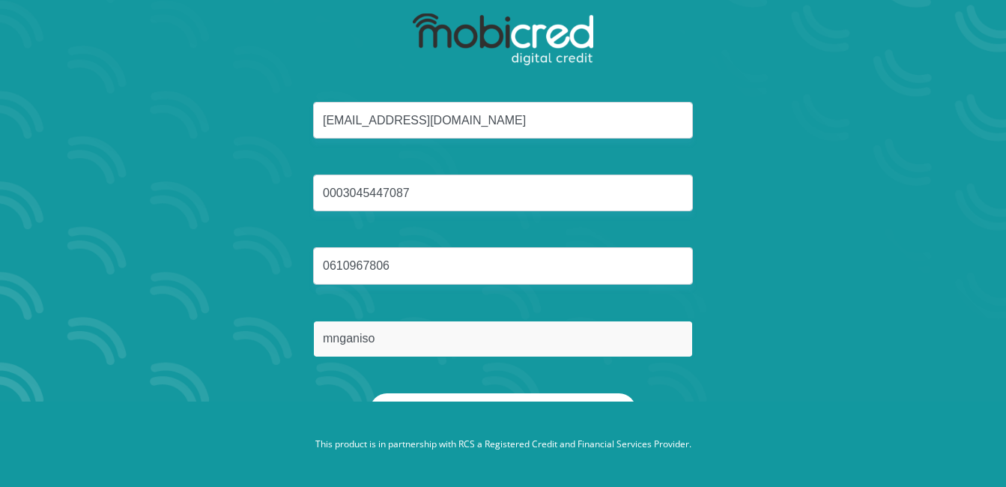
drag, startPoint x: 398, startPoint y: 345, endPoint x: 315, endPoint y: 335, distance: 84.5
click at [316, 338] on input "mnganiso" at bounding box center [503, 339] width 380 height 37
click at [354, 346] on input "text" at bounding box center [503, 339] width 380 height 37
type input "mnganiso"
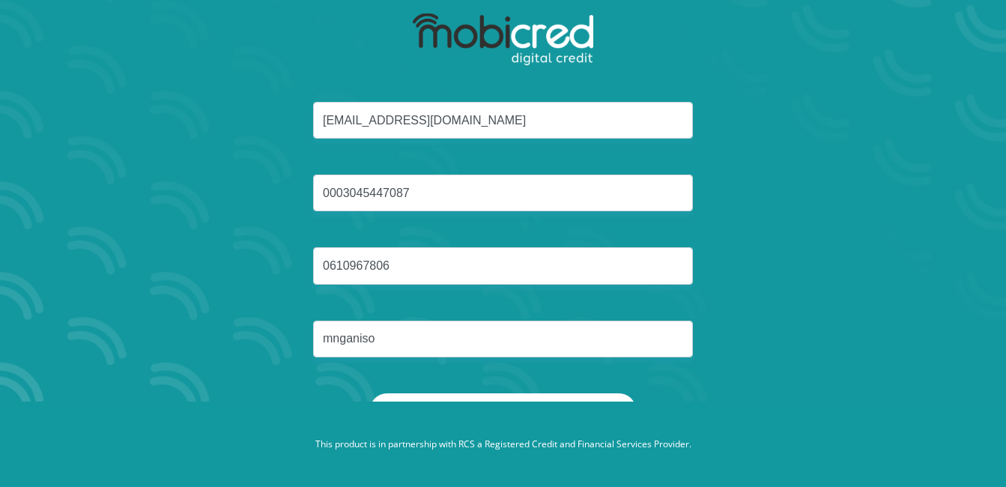
click at [547, 401] on footer "This product is in partnership with RCS a Registered Credit and Financial Servi…" at bounding box center [503, 443] width 1006 height 85
click at [546, 398] on button "Reset Password" at bounding box center [502, 410] width 265 height 34
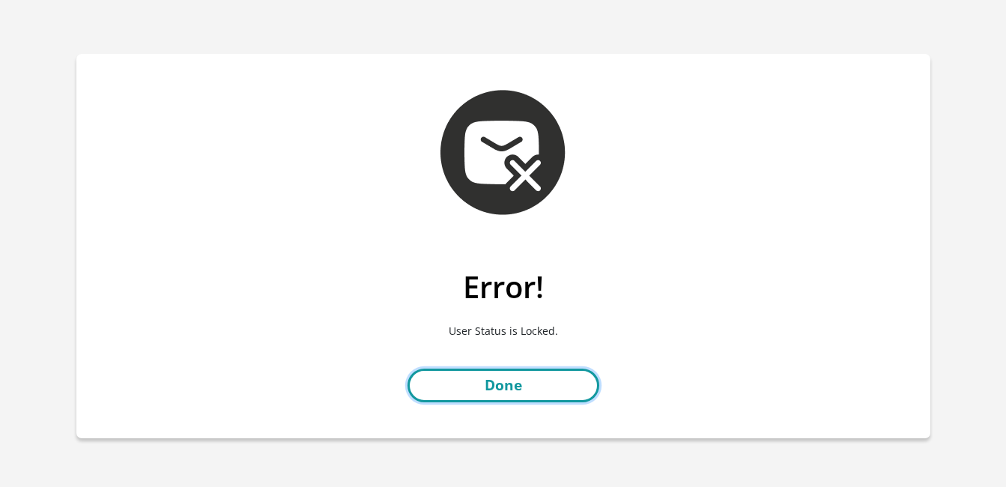
click at [510, 376] on link "Done" at bounding box center [503, 386] width 192 height 34
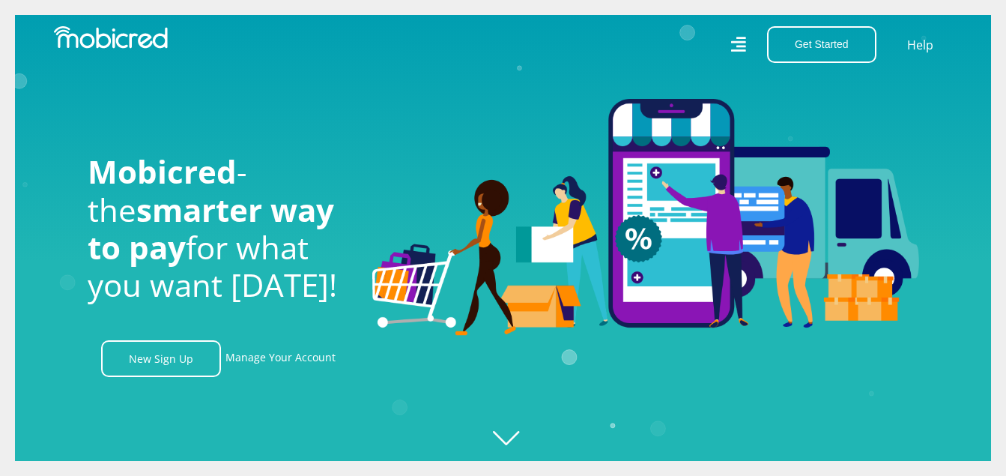
scroll to position [0, 1067]
